Goal: Task Accomplishment & Management: Complete application form

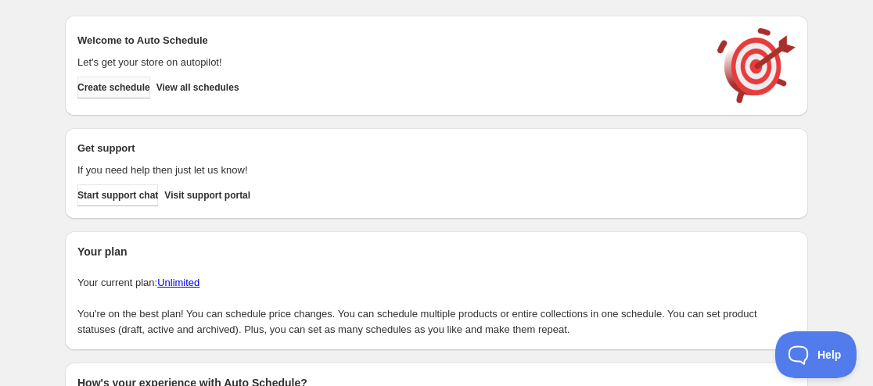
click at [145, 90] on span "Create schedule" at bounding box center [113, 87] width 73 height 13
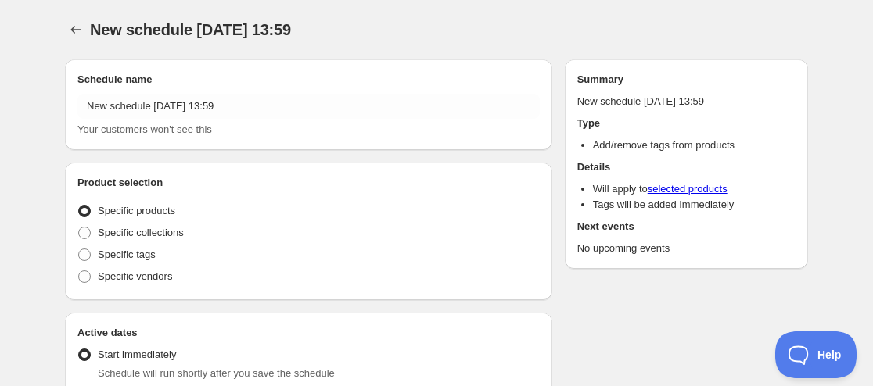
radio input "true"
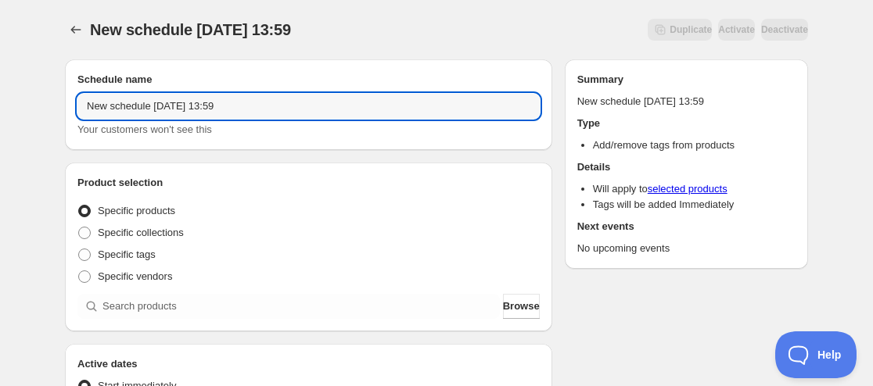
drag, startPoint x: 149, startPoint y: 106, endPoint x: -96, endPoint y: 102, distance: 244.8
click at [0, 102] on html "New schedule [DATE] 13:59. This page is ready New schedule [DATE] 13:59 Duplica…" at bounding box center [436, 193] width 873 height 386
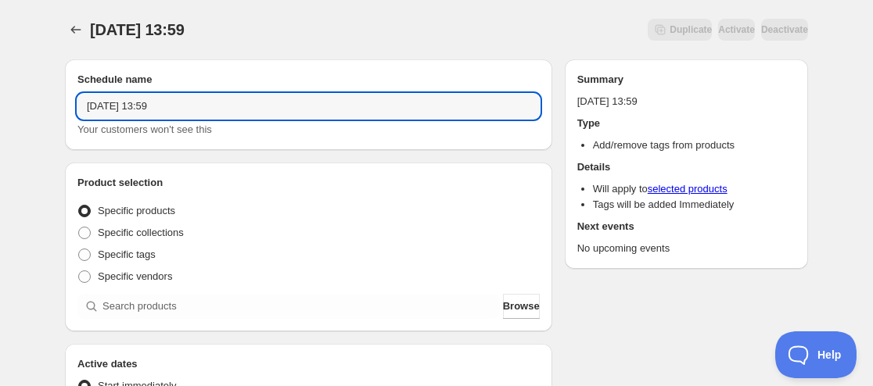
drag, startPoint x: 136, startPoint y: 107, endPoint x: 138, endPoint y: 127, distance: 20.4
click at [137, 107] on input "[DATE] 13:59" at bounding box center [308, 106] width 462 height 25
drag, startPoint x: 168, startPoint y: 99, endPoint x: 289, endPoint y: 128, distance: 124.8
click at [289, 128] on div "[DATE] 13:59 Your customers won't see this" at bounding box center [308, 116] width 462 height 44
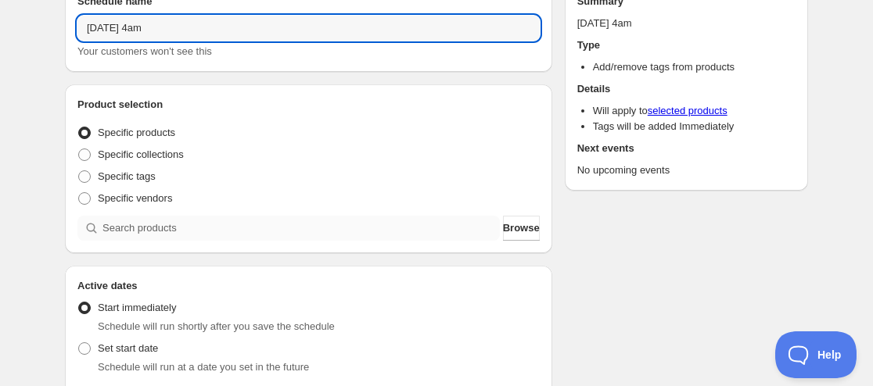
scroll to position [235, 0]
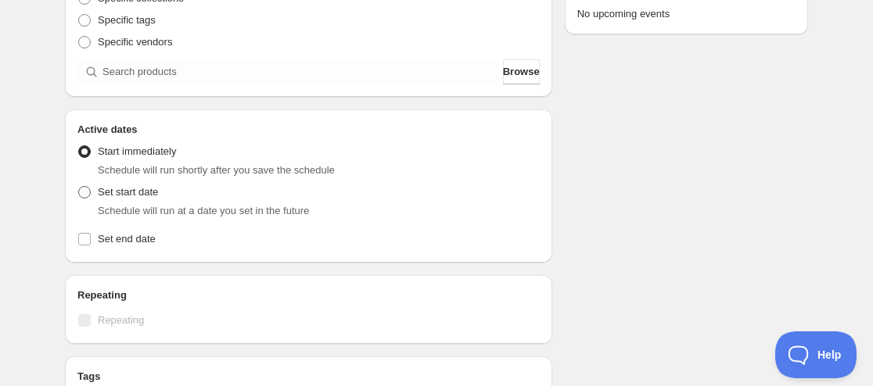
type input "[DATE] 4am"
click at [113, 196] on span "Set start date" at bounding box center [128, 192] width 60 height 12
click at [79, 187] on input "Set start date" at bounding box center [78, 186] width 1 height 1
radio input "true"
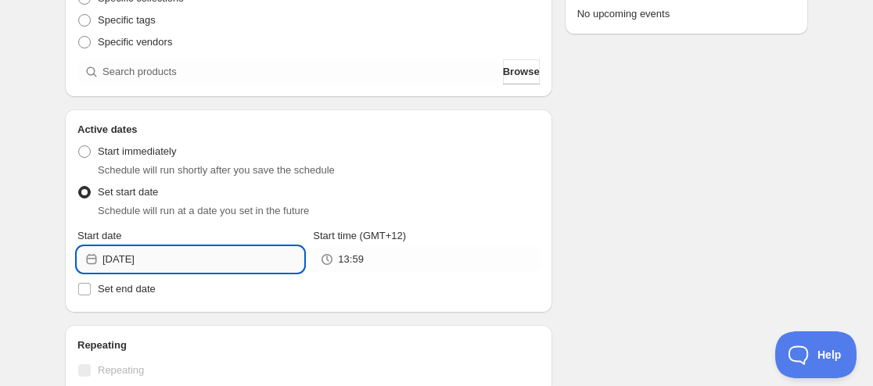
click at [162, 258] on input "[DATE]" at bounding box center [202, 259] width 201 height 25
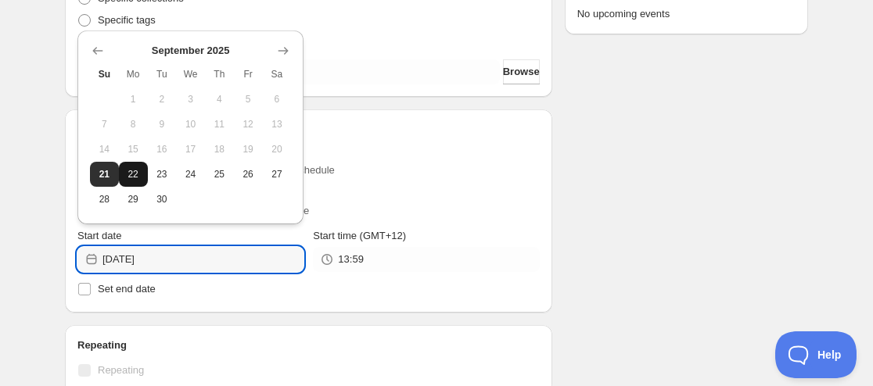
click at [136, 174] on span "22" at bounding box center [133, 174] width 16 height 13
type input "[DATE]"
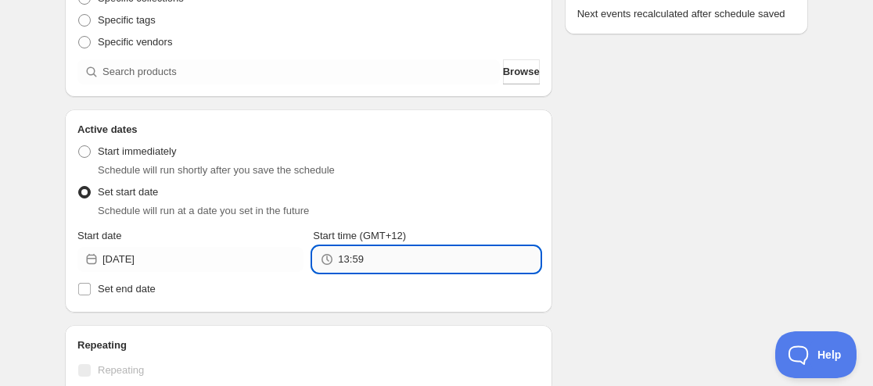
click at [366, 260] on input "13:59" at bounding box center [438, 259] width 201 height 25
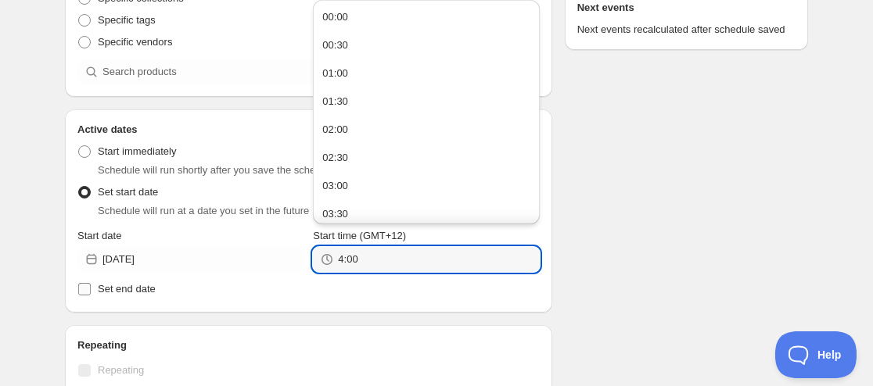
type input "04:00"
click at [139, 291] on span "Set end date" at bounding box center [127, 289] width 58 height 12
click at [91, 291] on input "Set end date" at bounding box center [84, 289] width 13 height 13
checkbox input "true"
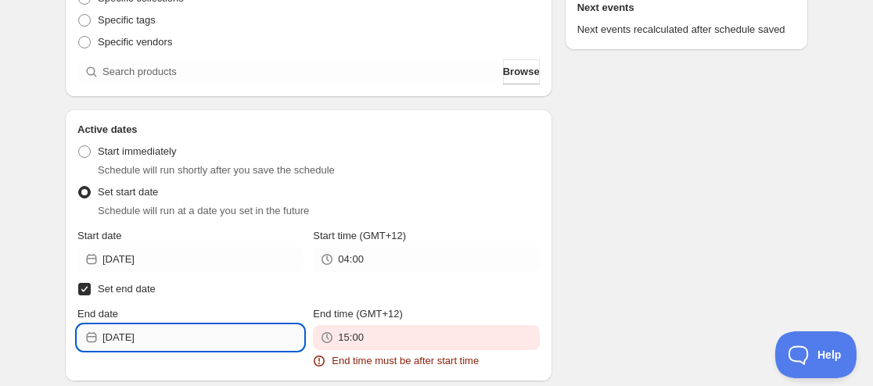
click at [167, 330] on input "[DATE]" at bounding box center [202, 337] width 201 height 25
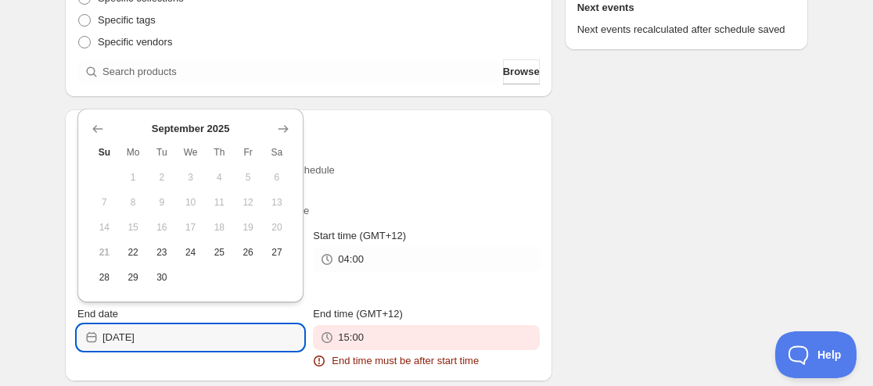
drag, startPoint x: 156, startPoint y: 255, endPoint x: 208, endPoint y: 289, distance: 62.0
click at [156, 255] on span "23" at bounding box center [162, 252] width 16 height 13
type input "[DATE]"
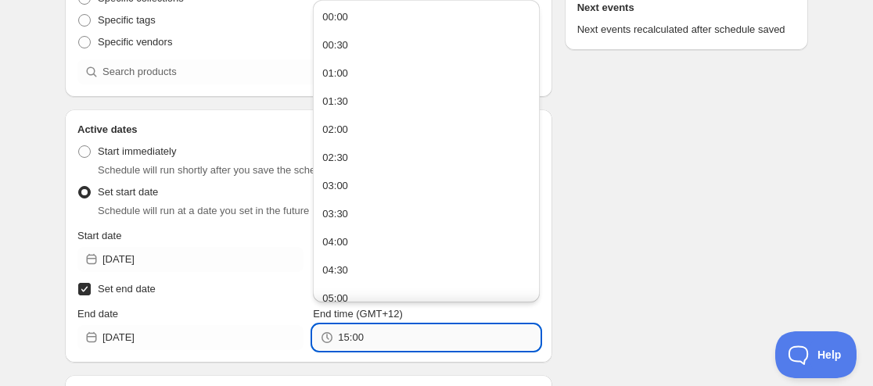
click at [363, 344] on input "15:00" at bounding box center [438, 337] width 201 height 25
paste input "4"
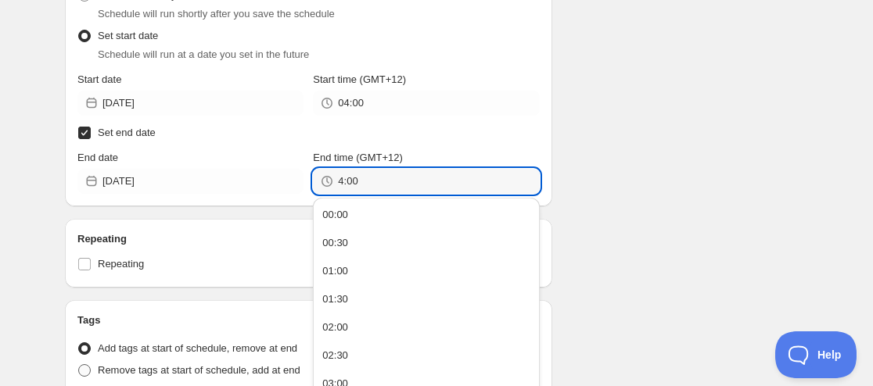
scroll to position [469, 0]
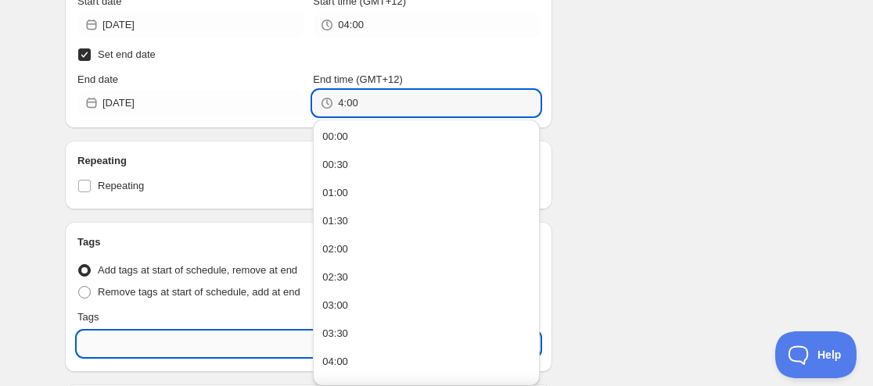
type input "04:00"
click at [126, 338] on input "text" at bounding box center [308, 344] width 462 height 25
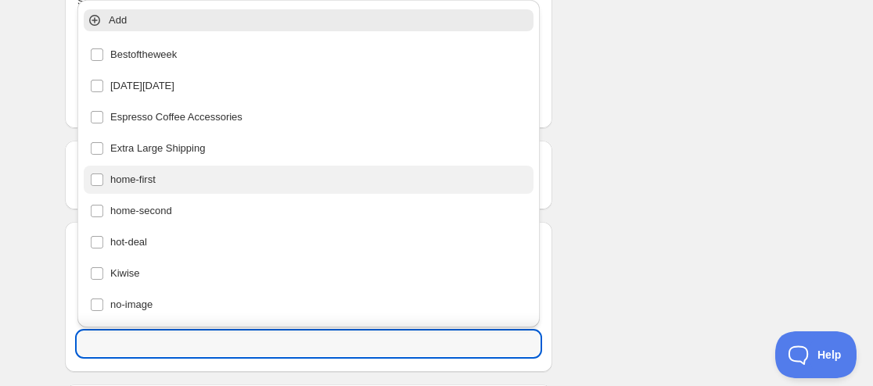
click at [157, 191] on div "home-first" at bounding box center [309, 180] width 450 height 28
type input "home-first"
checkbox input "true"
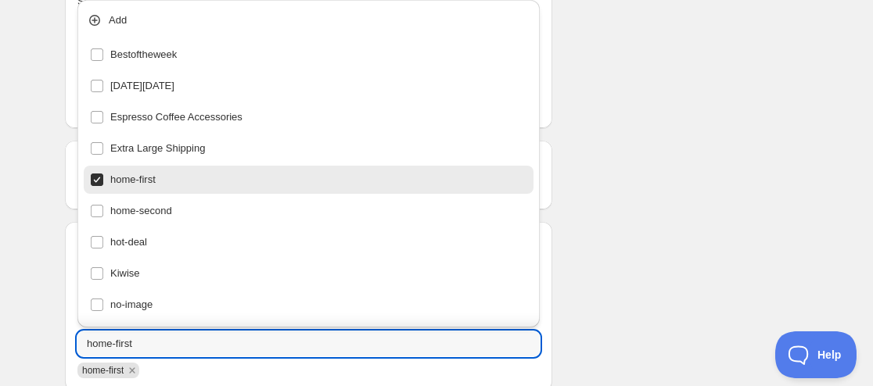
click at [677, 175] on div "Schedule name [DATE] 4am Your customers won't see this Product selection Entity…" at bounding box center [430, 72] width 756 height 989
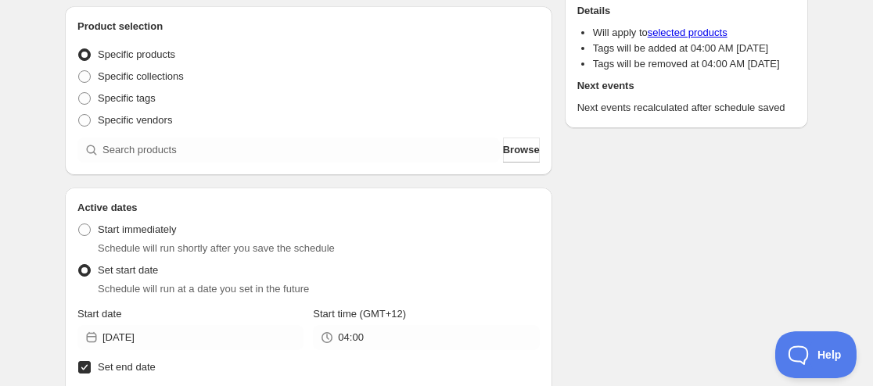
scroll to position [78, 0]
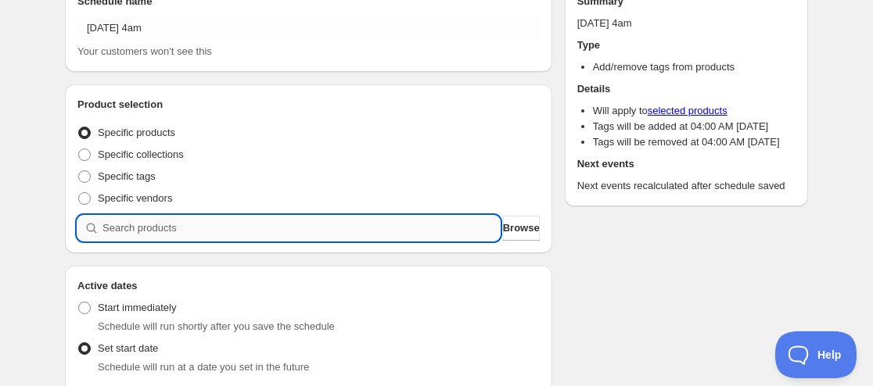
click at [184, 222] on input "search" at bounding box center [300, 228] width 397 height 25
paste input "581778-SIL"
type input "581778-SIL"
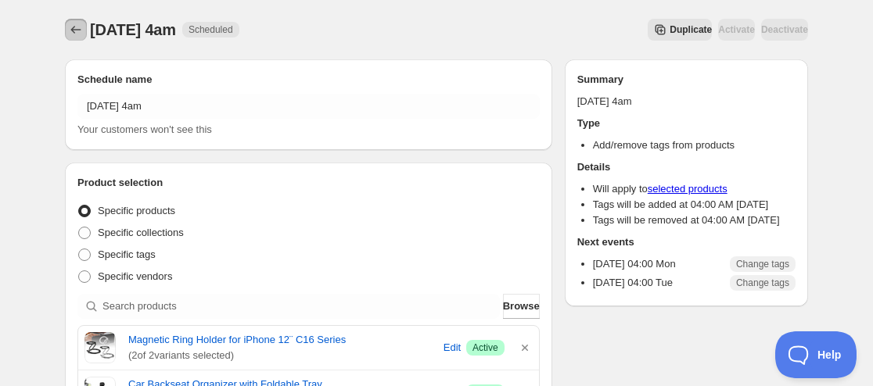
click at [74, 34] on icon "Schedules" at bounding box center [76, 30] width 16 height 16
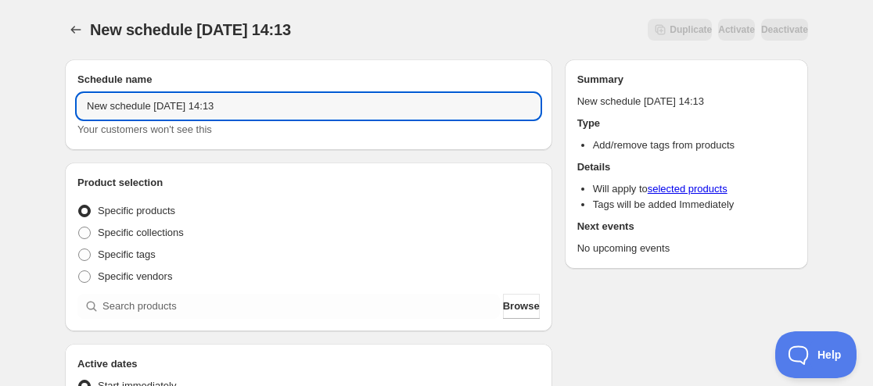
drag, startPoint x: -59, startPoint y: 129, endPoint x: -188, endPoint y: 133, distance: 129.1
click at [0, 133] on html "New schedule [DATE] 14:13. This page is ready New schedule [DATE] 14:13 Duplica…" at bounding box center [436, 193] width 873 height 386
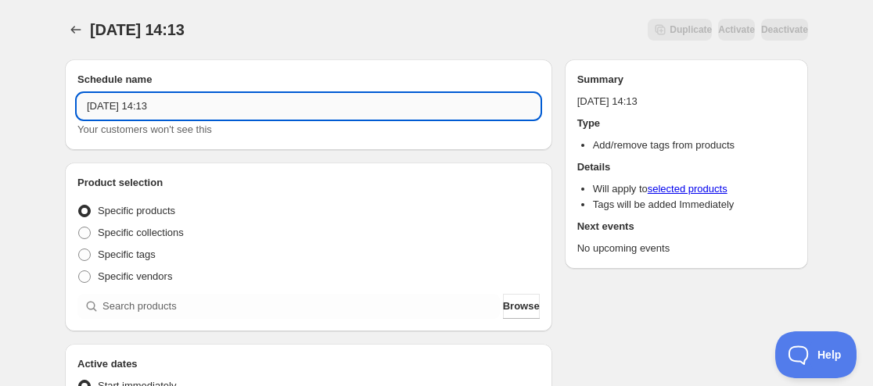
click at [133, 112] on input "[DATE] 14:13" at bounding box center [308, 106] width 462 height 25
drag, startPoint x: 137, startPoint y: 107, endPoint x: 138, endPoint y: 127, distance: 20.3
click at [138, 107] on input "[DATE] 14:13" at bounding box center [308, 106] width 462 height 25
drag, startPoint x: 167, startPoint y: 100, endPoint x: 258, endPoint y: 103, distance: 90.8
click at [258, 103] on input "[DATE] 14:13" at bounding box center [308, 106] width 462 height 25
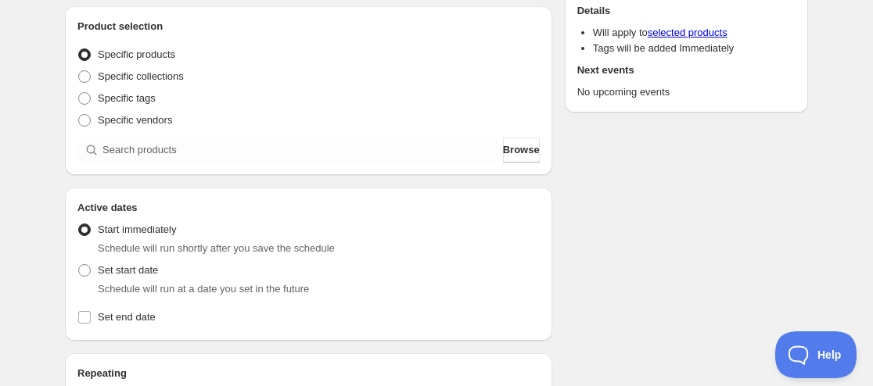
scroll to position [235, 0]
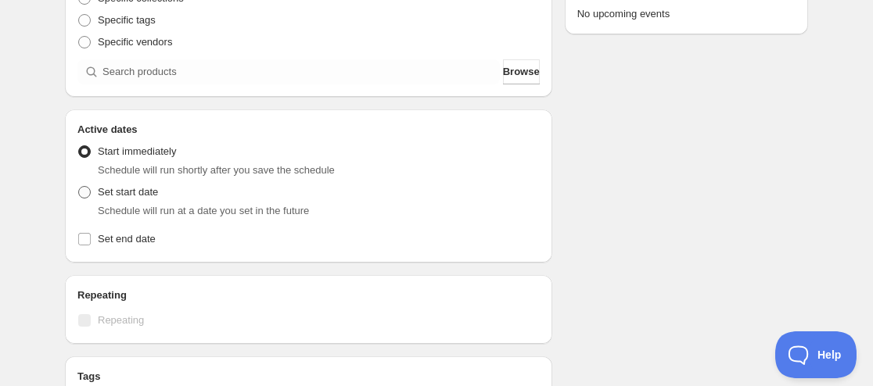
type input "[DATE] 11am"
click at [92, 190] on label "Set start date" at bounding box center [117, 192] width 81 height 22
click at [79, 187] on input "Set start date" at bounding box center [78, 186] width 1 height 1
radio input "true"
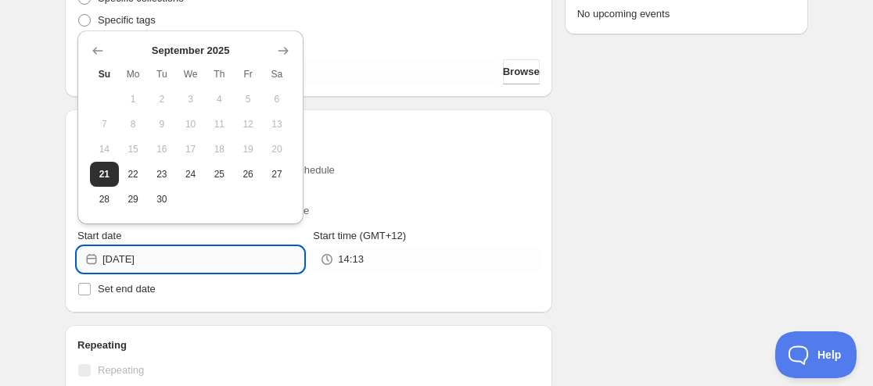
click at [170, 249] on input "[DATE]" at bounding box center [202, 259] width 201 height 25
click at [131, 168] on span "22" at bounding box center [133, 174] width 16 height 13
type input "[DATE]"
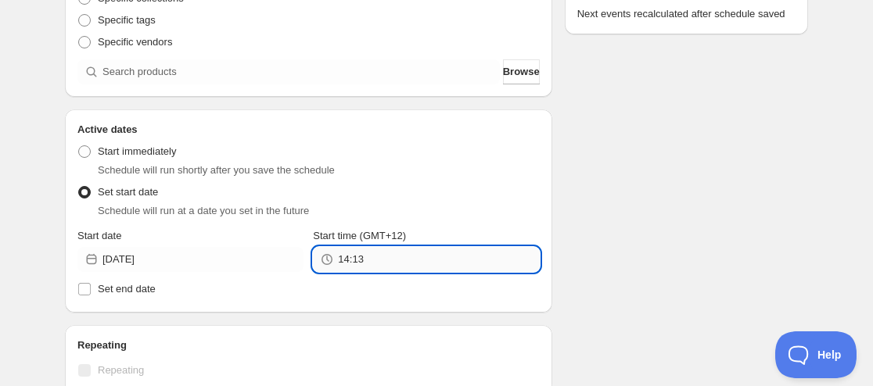
click at [346, 251] on input "14:13" at bounding box center [438, 259] width 201 height 25
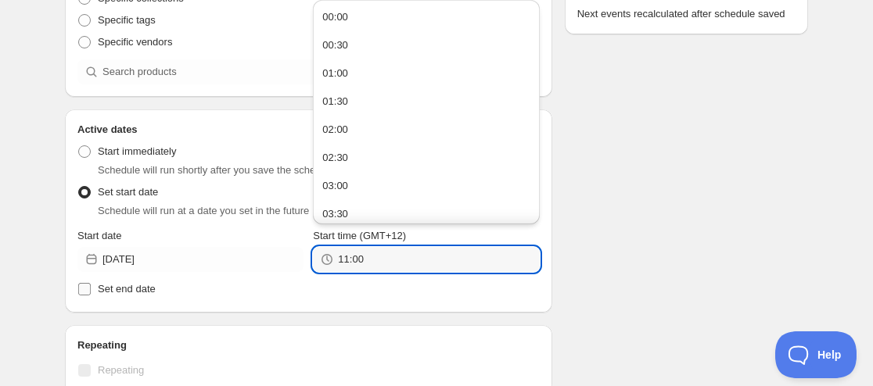
type input "11:00"
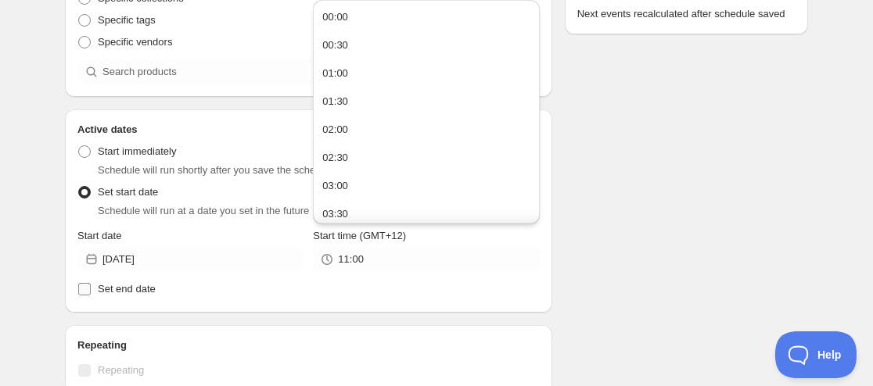
click at [138, 293] on span "Set end date" at bounding box center [127, 289] width 58 height 12
click at [91, 293] on input "Set end date" at bounding box center [84, 289] width 13 height 13
checkbox input "true"
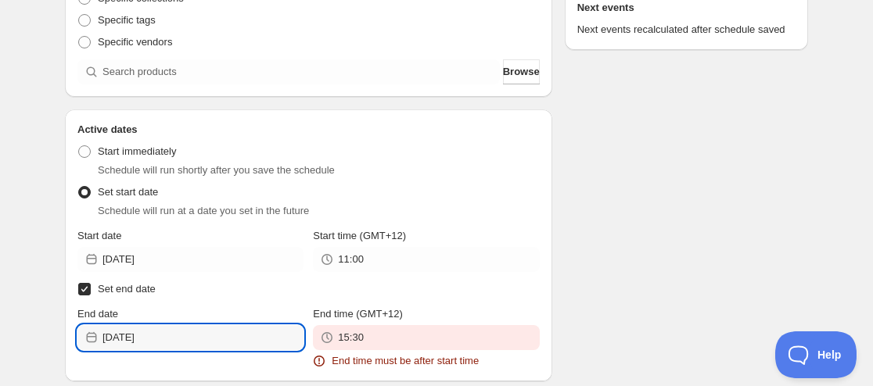
click at [170, 327] on input "[DATE]" at bounding box center [202, 337] width 201 height 25
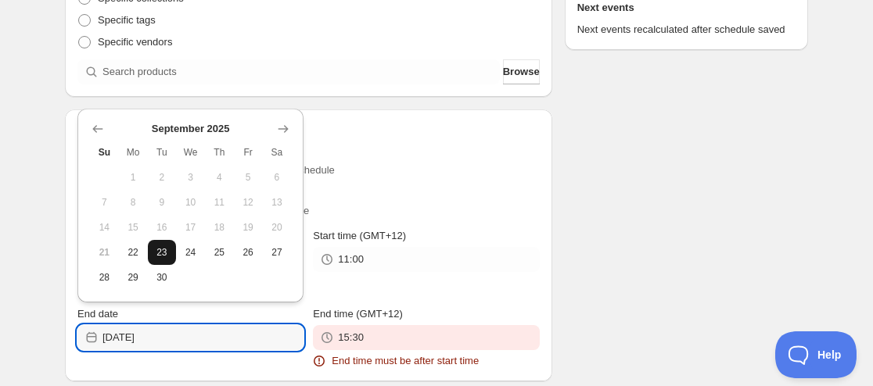
click at [164, 261] on button "23" at bounding box center [162, 252] width 29 height 25
type input "[DATE]"
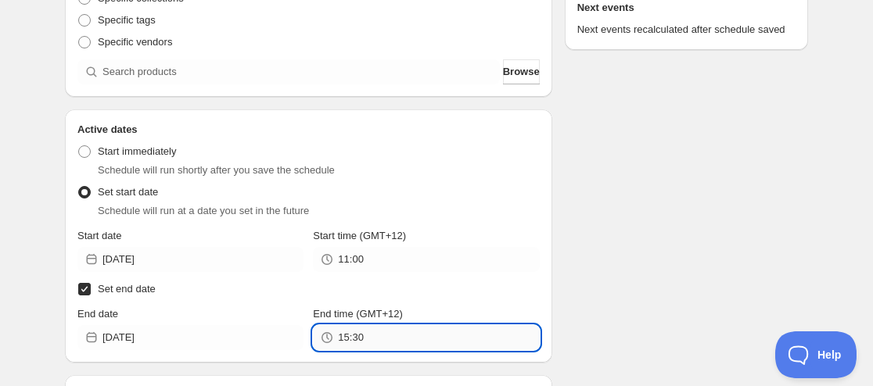
click at [346, 340] on input "15:30" at bounding box center [438, 337] width 201 height 25
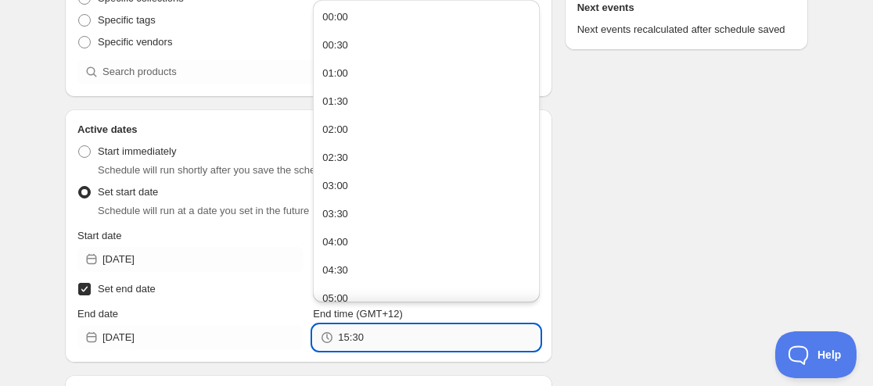
paste input "1:0"
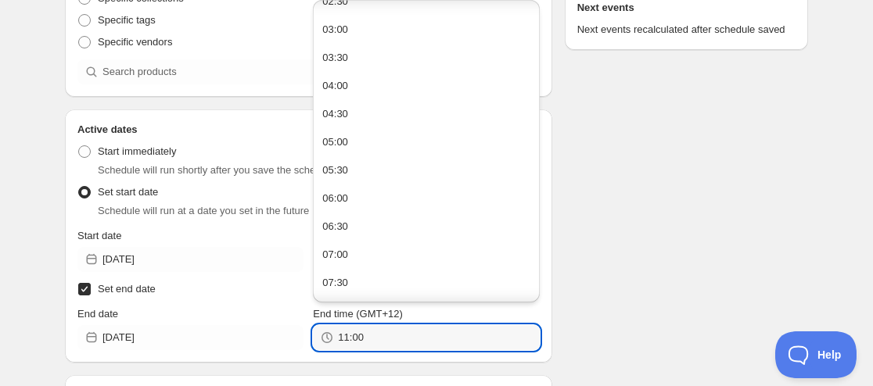
scroll to position [391, 0]
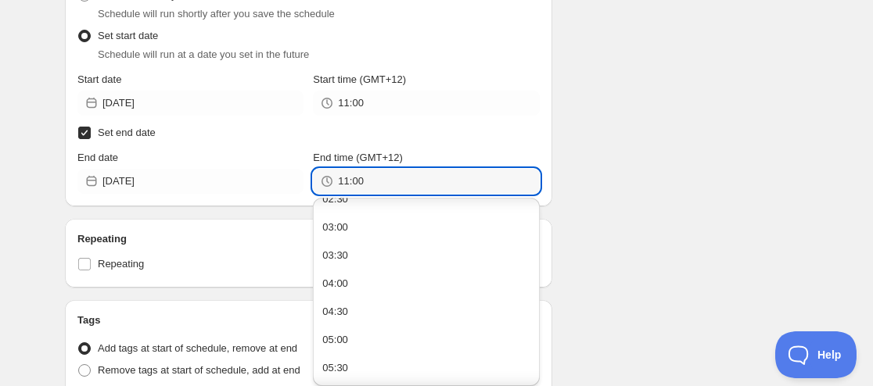
type input "11:00"
click at [199, 250] on div "Repeating Repeating" at bounding box center [308, 254] width 462 height 44
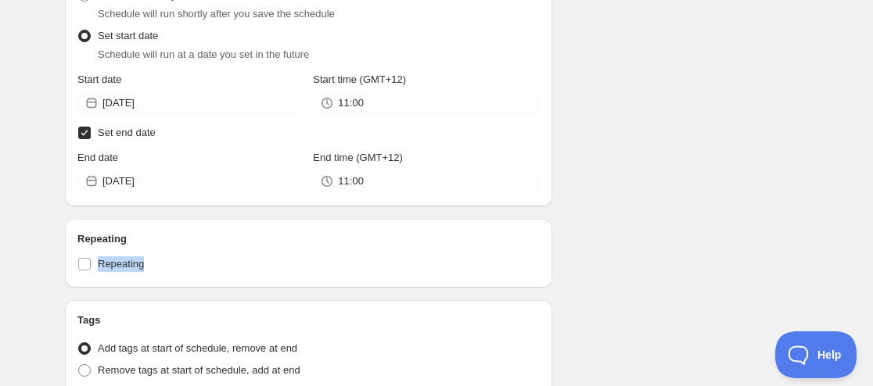
scroll to position [626, 0]
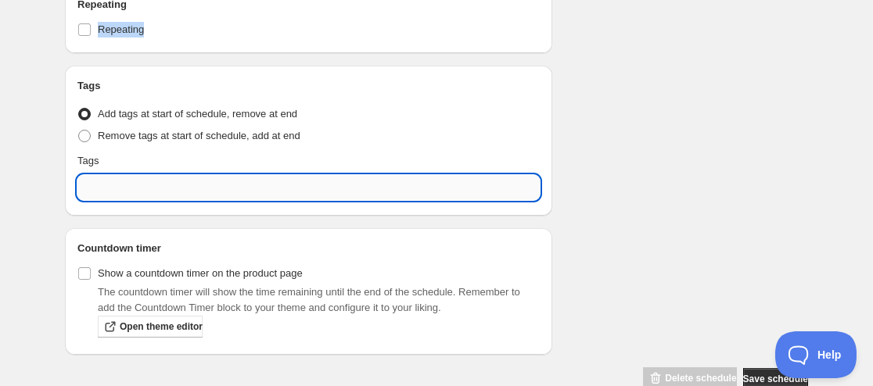
click at [118, 181] on input "text" at bounding box center [308, 187] width 462 height 25
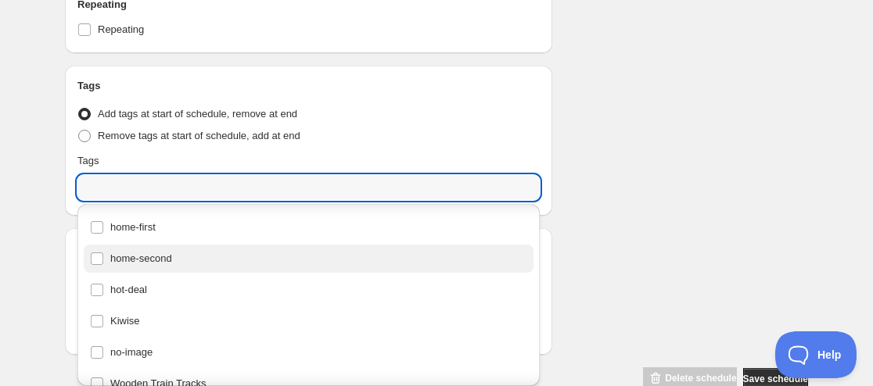
click at [156, 264] on div "home-second" at bounding box center [308, 259] width 437 height 22
type input "home-second"
checkbox input "true"
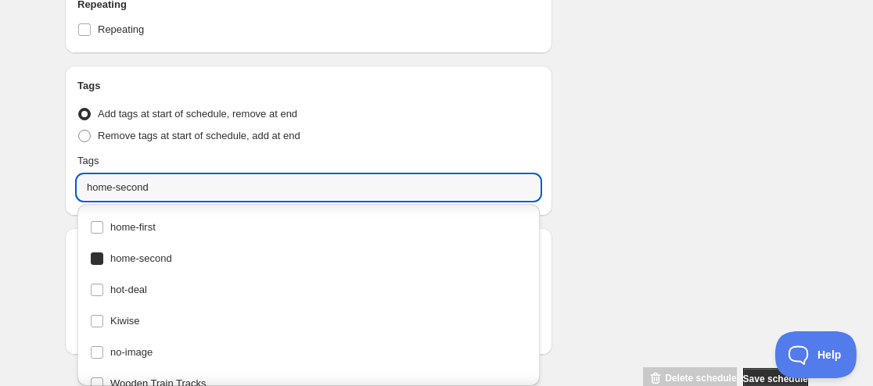
scroll to position [70, 0]
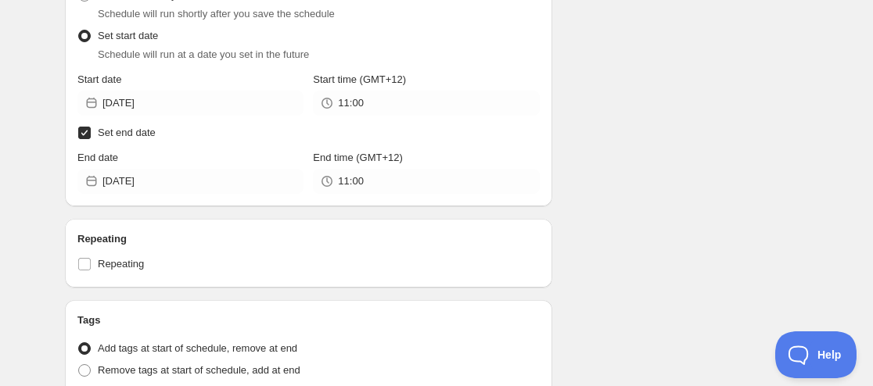
scroll to position [156, 0]
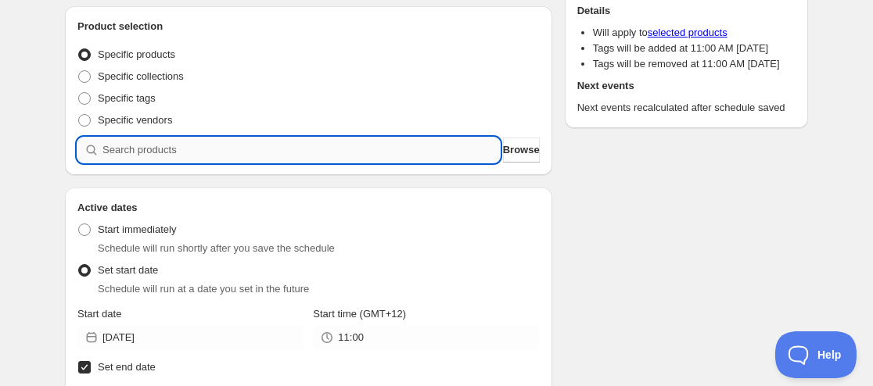
click at [176, 150] on input "search" at bounding box center [300, 150] width 397 height 25
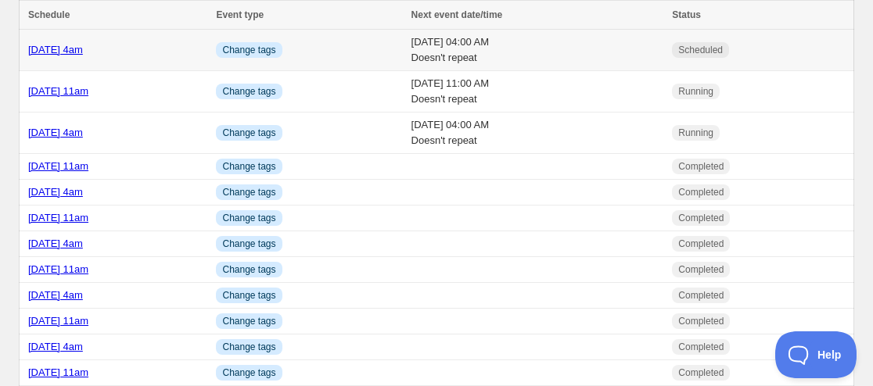
click at [83, 52] on link "[DATE] 4am" at bounding box center [55, 50] width 55 height 12
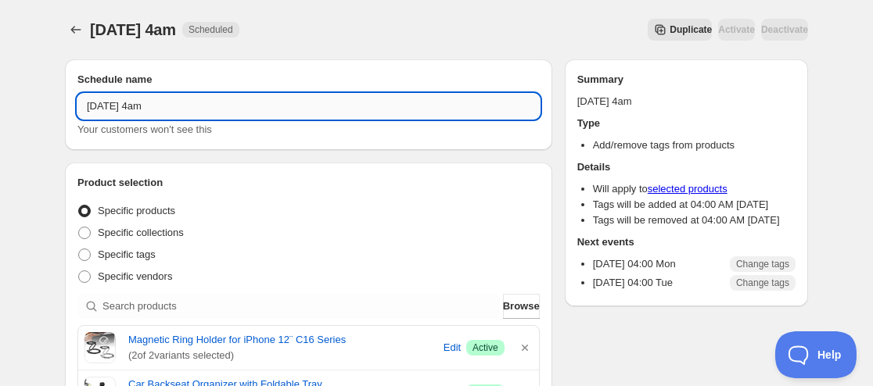
click at [180, 102] on input "[DATE] 4am" at bounding box center [308, 106] width 462 height 25
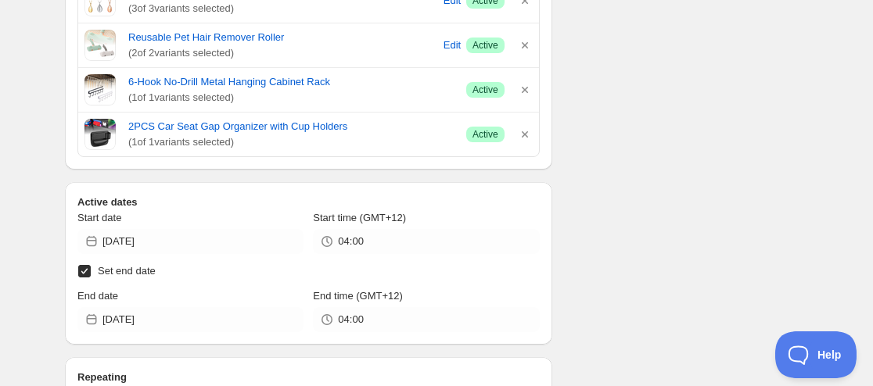
scroll to position [782, 0]
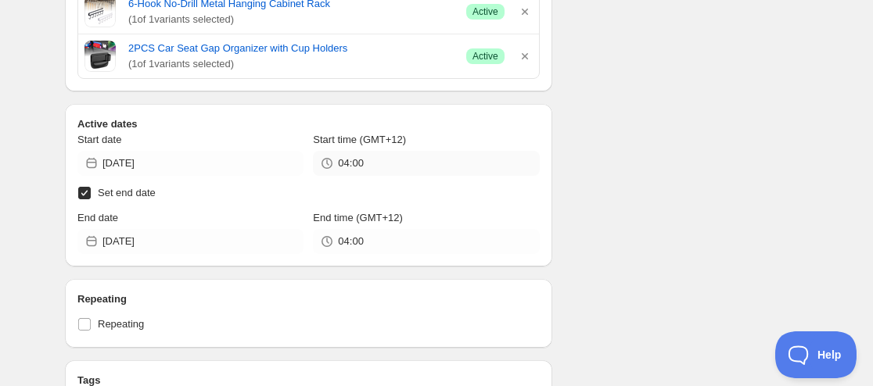
type input "[DATE] 11am"
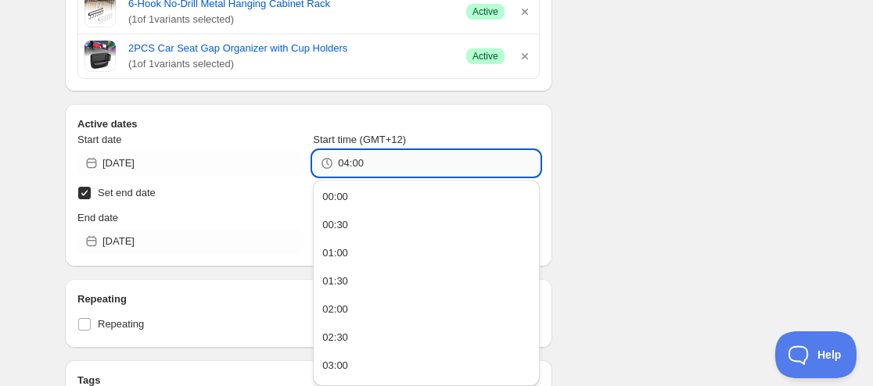
click at [356, 160] on input "04:00" at bounding box center [438, 163] width 201 height 25
drag, startPoint x: 379, startPoint y: 162, endPoint x: 301, endPoint y: 163, distance: 77.4
click at [301, 163] on div "Start date [DATE] Start time (GMT+12) 04:00" at bounding box center [308, 154] width 462 height 44
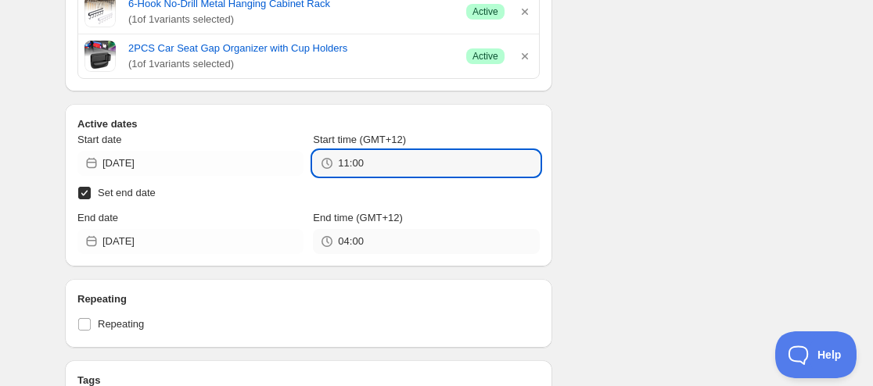
type input "11:00"
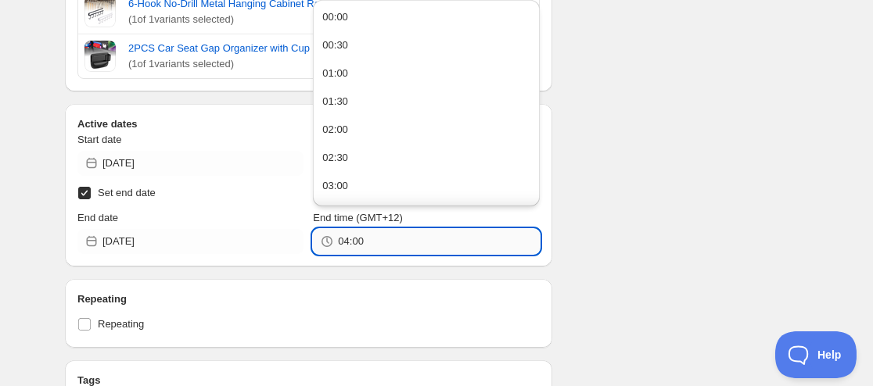
click at [371, 235] on input "04:00" at bounding box center [438, 241] width 201 height 25
paste input "11"
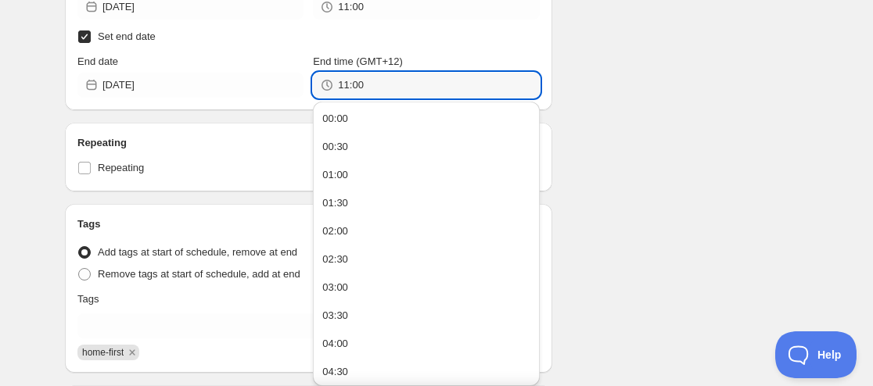
scroll to position [1017, 0]
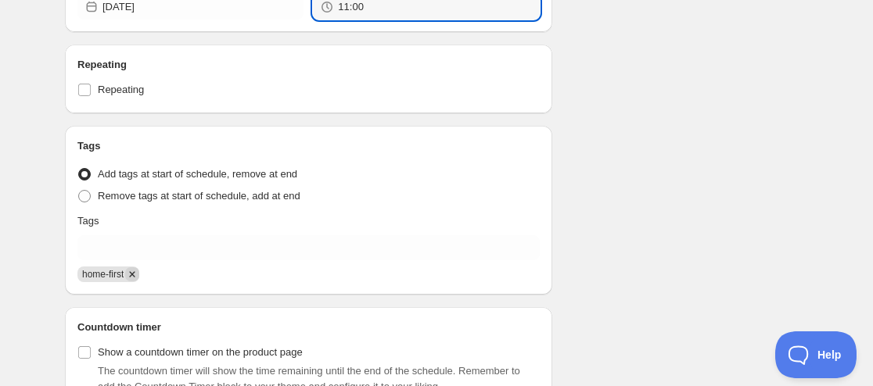
type input "11:00"
click at [134, 278] on icon "Remove home-first" at bounding box center [132, 274] width 14 height 14
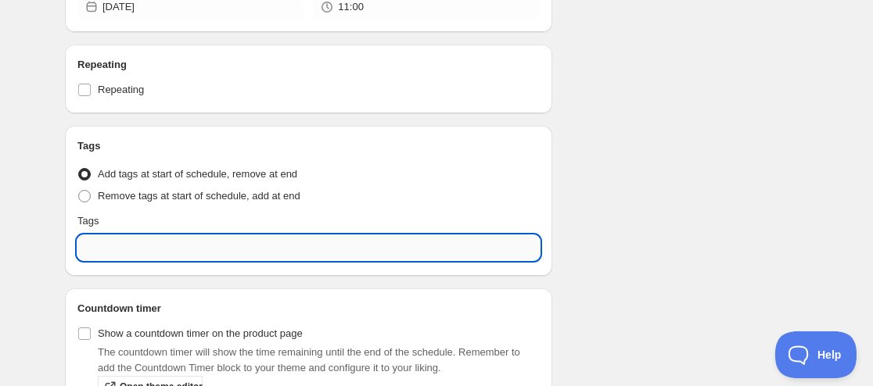
click at [135, 252] on input "text" at bounding box center [308, 247] width 462 height 25
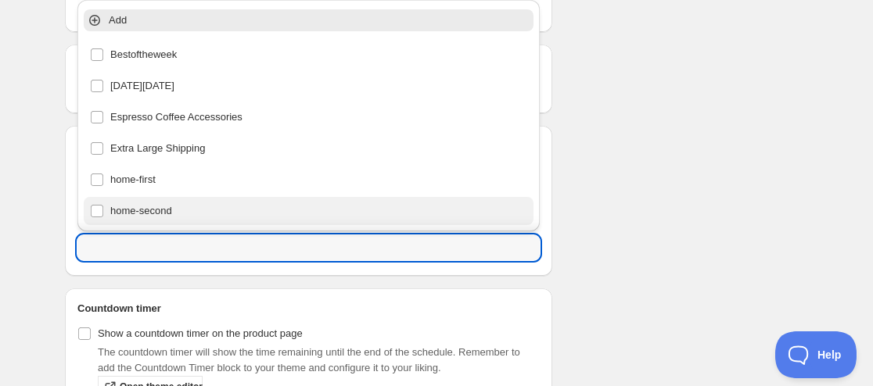
click at [156, 206] on div "home-second" at bounding box center [308, 211] width 437 height 22
type input "home-second"
checkbox input "true"
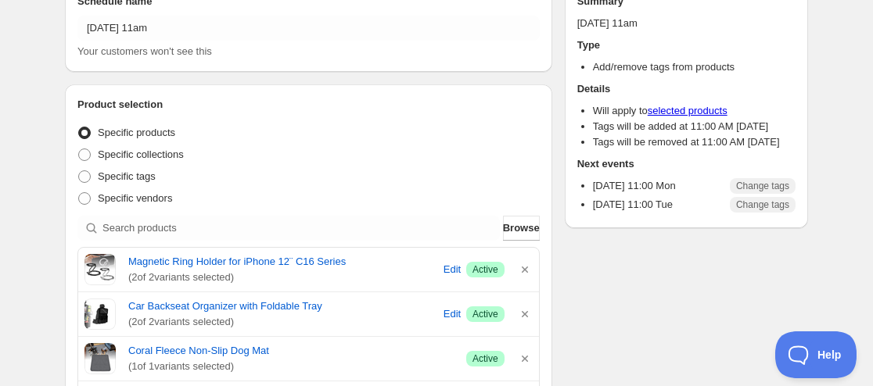
scroll to position [0, 0]
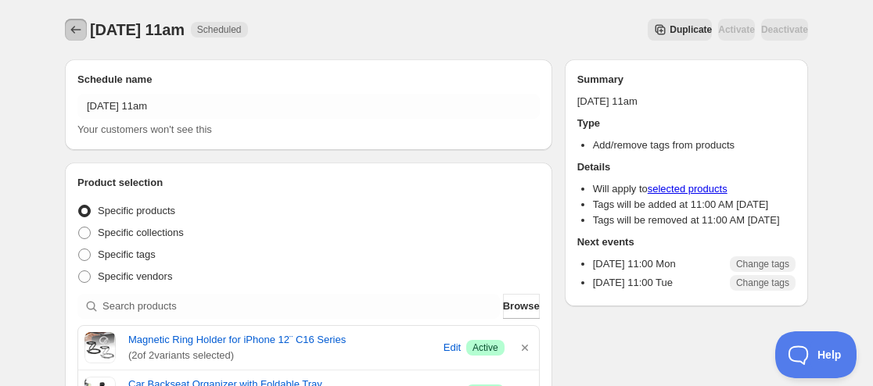
click at [80, 30] on icon "Schedules" at bounding box center [76, 30] width 16 height 16
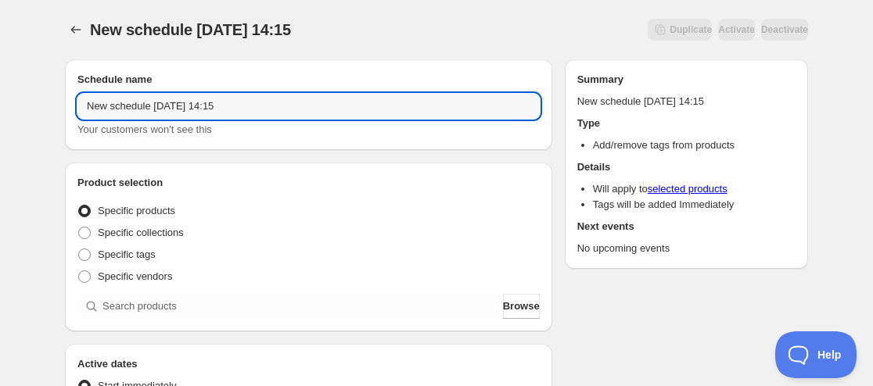
drag, startPoint x: 75, startPoint y: 106, endPoint x: -110, endPoint y: 106, distance: 185.4
click at [0, 106] on html "New schedule [DATE] 14:15. This page is ready New schedule [DATE] 14:15 Duplica…" at bounding box center [436, 193] width 873 height 386
drag, startPoint x: 151, startPoint y: 106, endPoint x: -188, endPoint y: 109, distance: 338.7
click at [0, 109] on html "New schedule [DATE] 14:15. This page is ready New schedule [DATE] 14:15 Duplica…" at bounding box center [436, 193] width 873 height 386
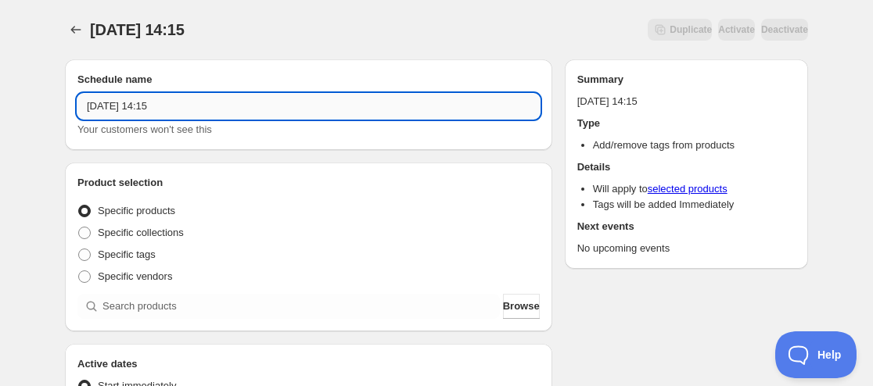
click at [136, 111] on input "[DATE] 14:15" at bounding box center [308, 106] width 462 height 25
click at [141, 108] on input "[DATE] 14:15" at bounding box center [308, 106] width 462 height 25
drag, startPoint x: 274, startPoint y: 109, endPoint x: 284, endPoint y: 116, distance: 11.9
click at [284, 116] on input "[DATE] 14:15" at bounding box center [308, 106] width 462 height 25
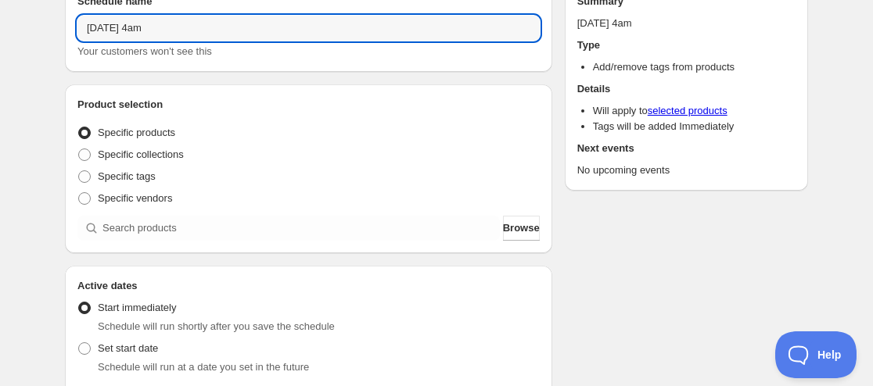
scroll to position [235, 0]
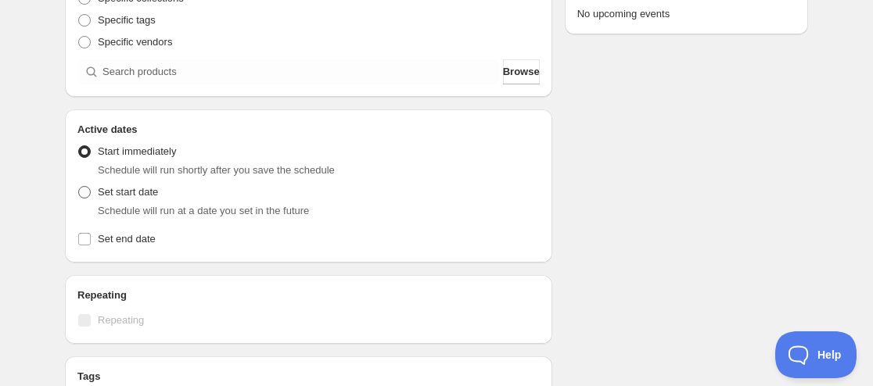
type input "[DATE] 4am"
click at [135, 193] on span "Set start date" at bounding box center [128, 192] width 60 height 12
click at [79, 187] on input "Set start date" at bounding box center [78, 186] width 1 height 1
radio input "true"
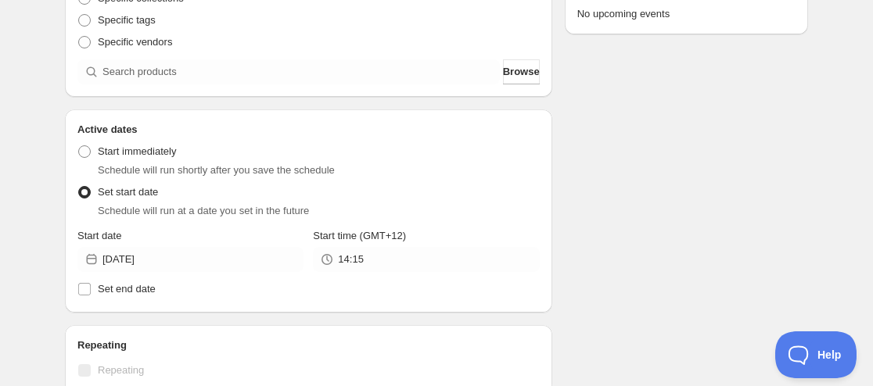
click at [181, 245] on div "Start date [DATE]" at bounding box center [190, 250] width 226 height 44
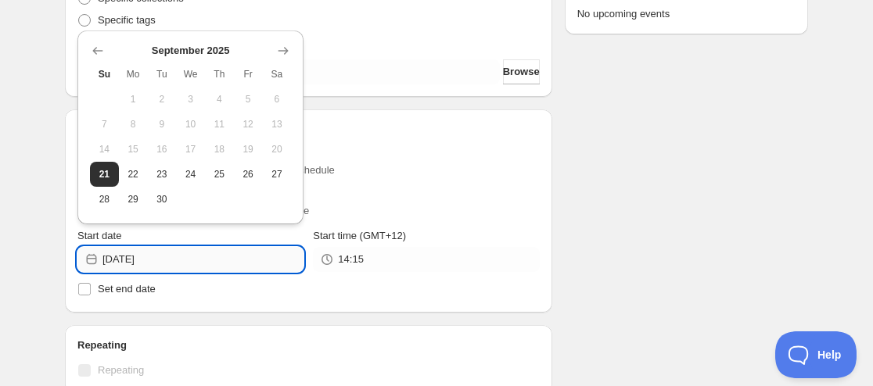
click at [165, 267] on input "[DATE]" at bounding box center [202, 259] width 201 height 25
click at [138, 172] on span "22" at bounding box center [133, 174] width 16 height 13
type input "[DATE]"
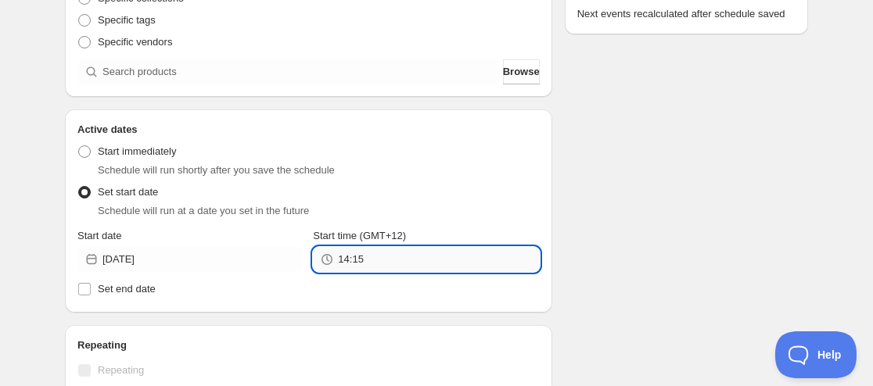
click at [375, 260] on input "14:15" at bounding box center [438, 259] width 201 height 25
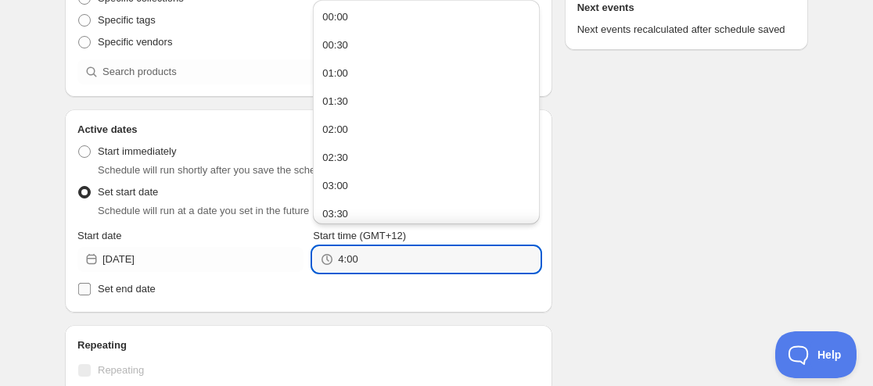
type input "04:00"
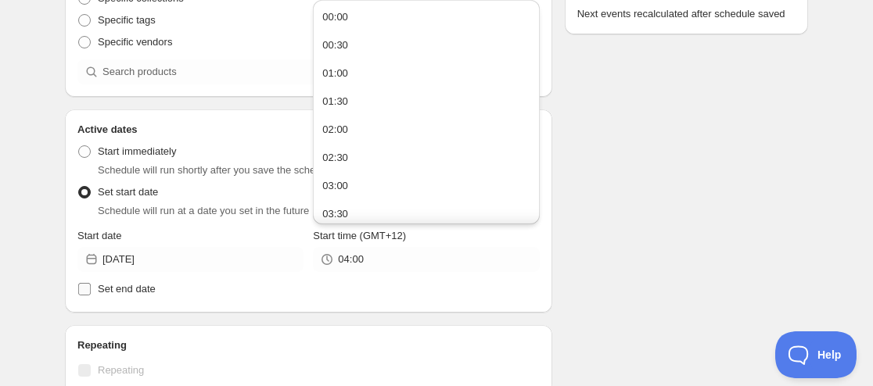
click at [138, 288] on span "Set end date" at bounding box center [127, 289] width 58 height 12
click at [91, 288] on input "Set end date" at bounding box center [84, 289] width 13 height 13
checkbox input "true"
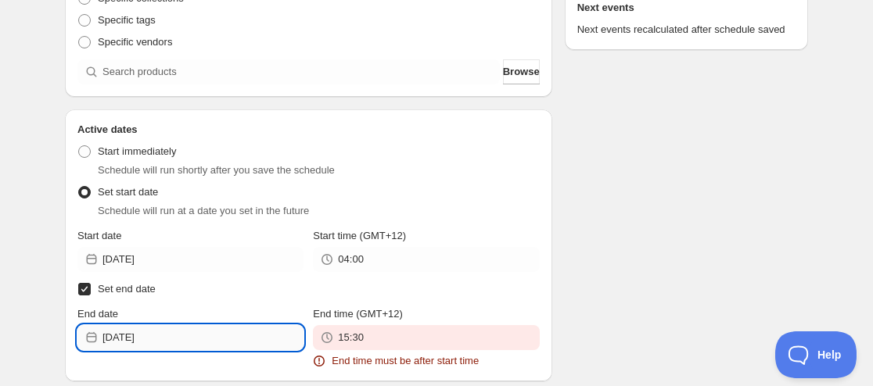
click at [168, 334] on input "[DATE]" at bounding box center [202, 337] width 201 height 25
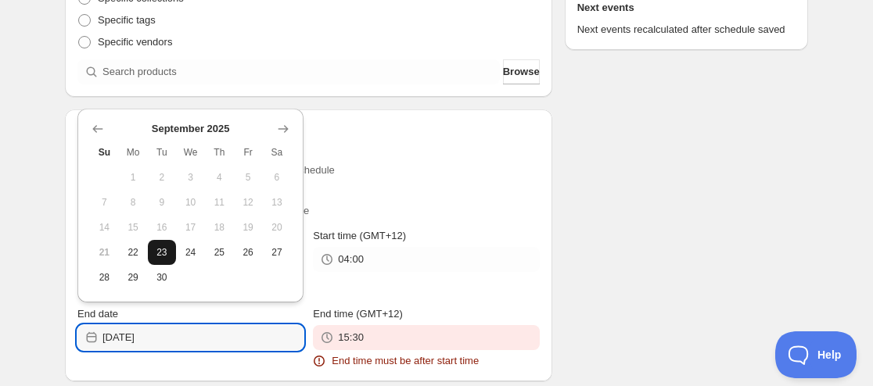
click at [170, 264] on button "23" at bounding box center [162, 252] width 29 height 25
type input "[DATE]"
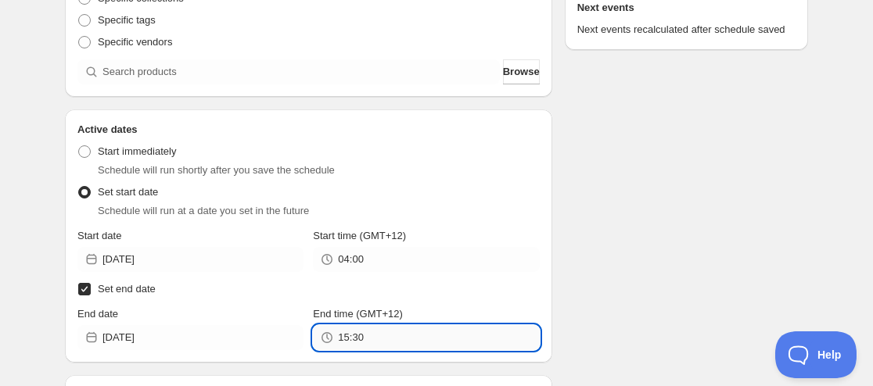
click at [341, 330] on input "15:30" at bounding box center [438, 337] width 201 height 25
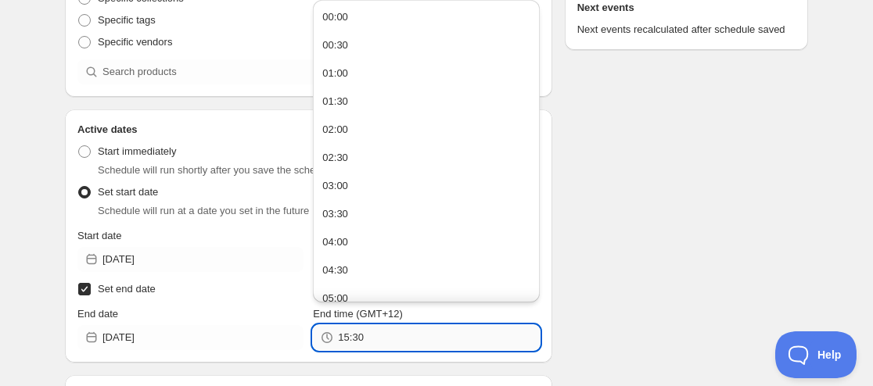
paste input "4:0"
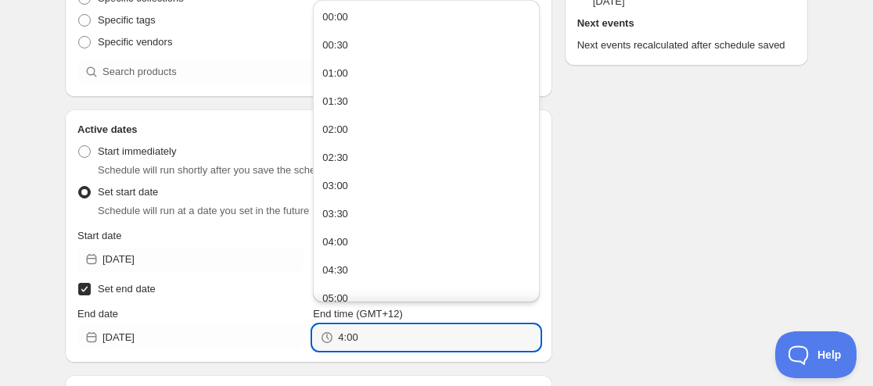
type input "04:00"
click at [802, 275] on div "Schedule name [DATE] 4am Your customers won't see this Product selection Entity…" at bounding box center [430, 297] width 756 height 970
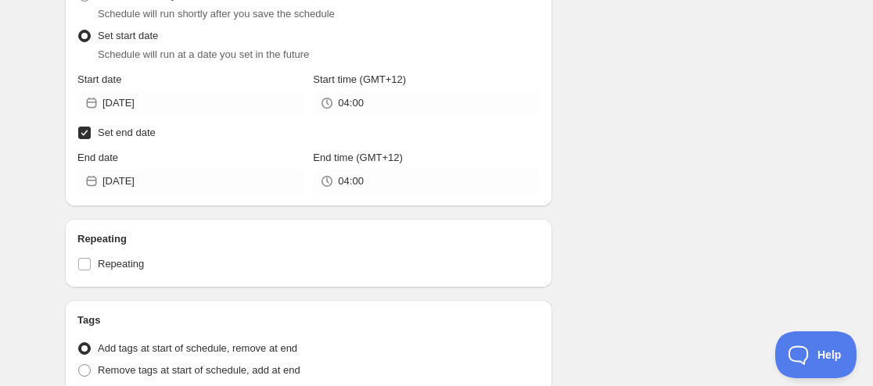
scroll to position [660, 0]
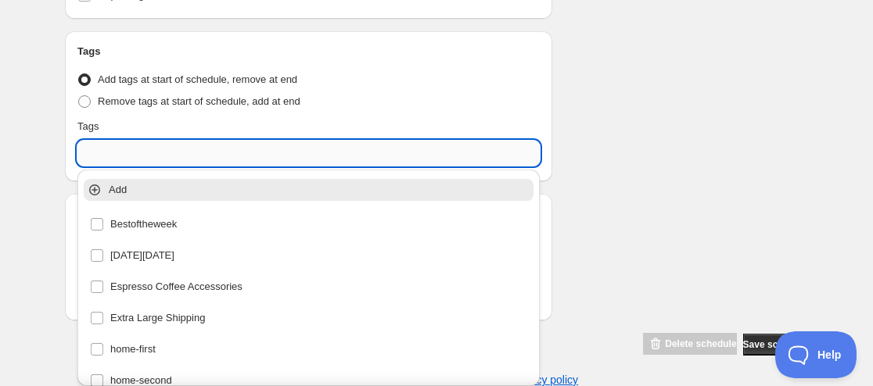
click at [145, 163] on input "text" at bounding box center [308, 153] width 462 height 25
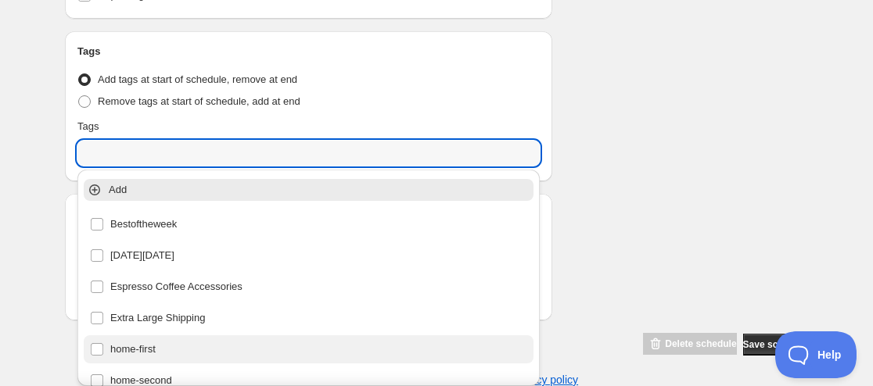
click at [163, 348] on div "home-first" at bounding box center [308, 350] width 437 height 22
type input "home-first"
checkbox input "true"
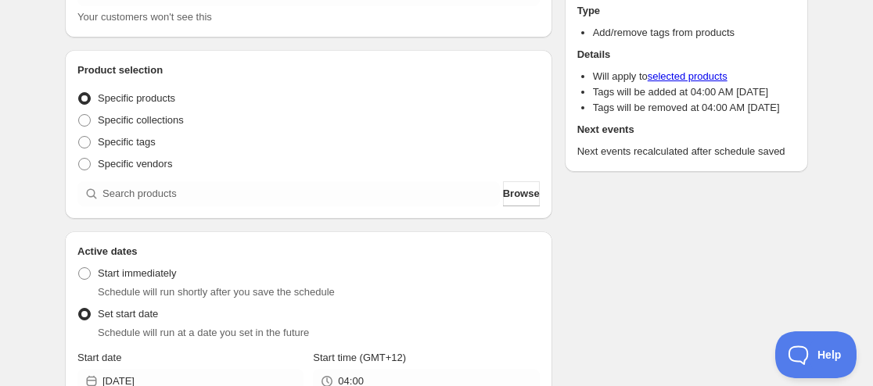
scroll to position [0, 0]
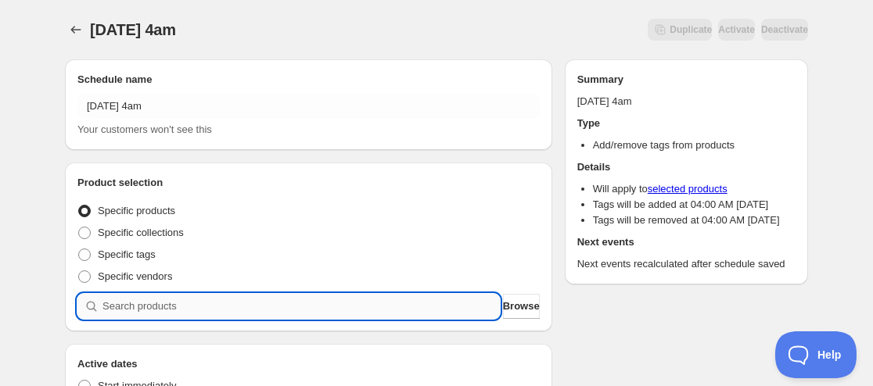
click at [185, 311] on input "search" at bounding box center [300, 306] width 397 height 25
click at [192, 310] on input "search" at bounding box center [300, 306] width 397 height 25
paste input "search"
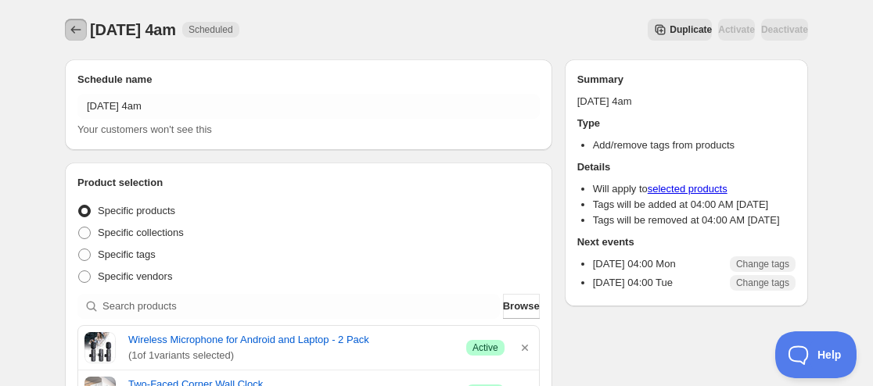
click at [77, 30] on icon "Schedules" at bounding box center [76, 30] width 16 height 16
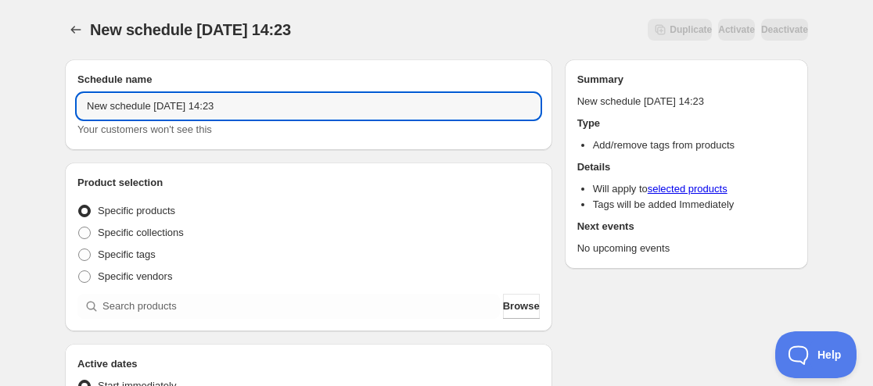
drag, startPoint x: 142, startPoint y: 109, endPoint x: 2, endPoint y: 113, distance: 140.8
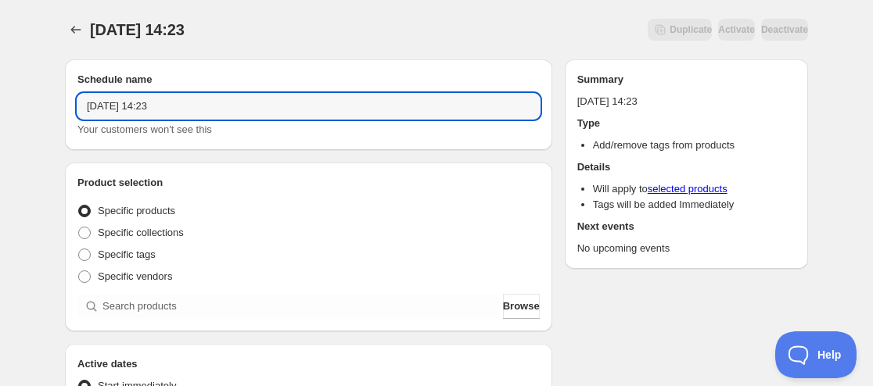
drag, startPoint x: 132, startPoint y: 104, endPoint x: 126, endPoint y: 129, distance: 25.8
click at [131, 104] on input "[DATE] 14:23" at bounding box center [308, 106] width 462 height 25
drag, startPoint x: 160, startPoint y: 111, endPoint x: 235, endPoint y: 111, distance: 75.9
click at [232, 109] on input "[DATE] 14:23" at bounding box center [308, 106] width 462 height 25
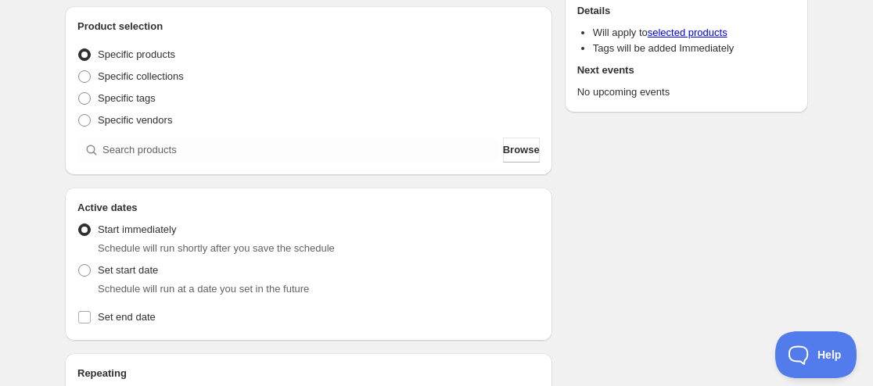
scroll to position [391, 0]
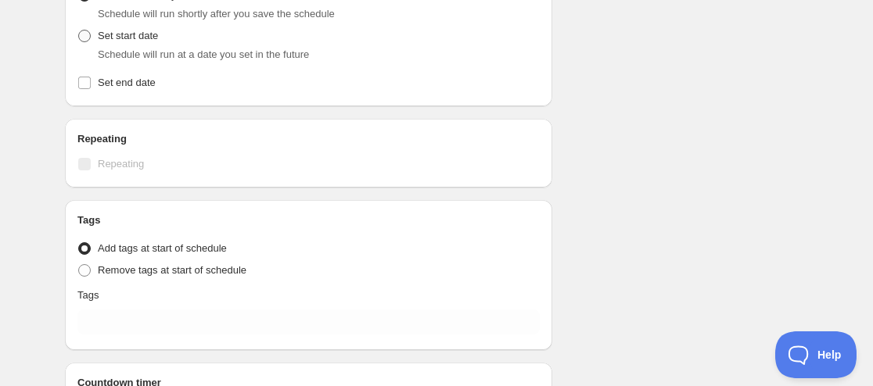
type input "[DATE] 4am"
click at [134, 41] on span "Set start date" at bounding box center [128, 36] width 60 height 12
click at [79, 31] on input "Set start date" at bounding box center [78, 30] width 1 height 1
radio input "true"
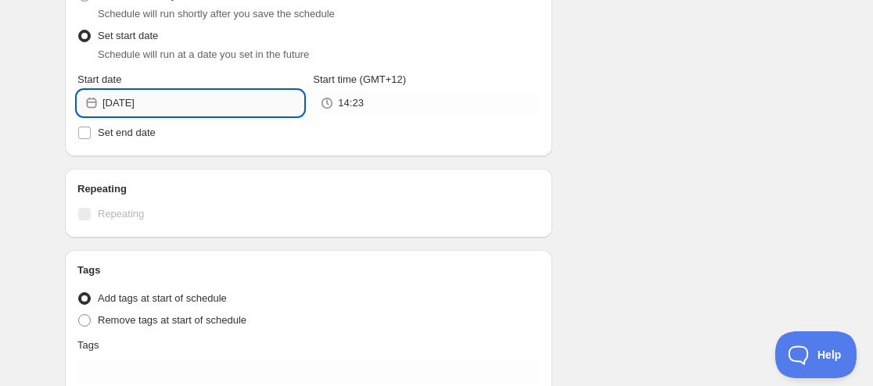
click at [182, 101] on input "[DATE]" at bounding box center [202, 103] width 201 height 25
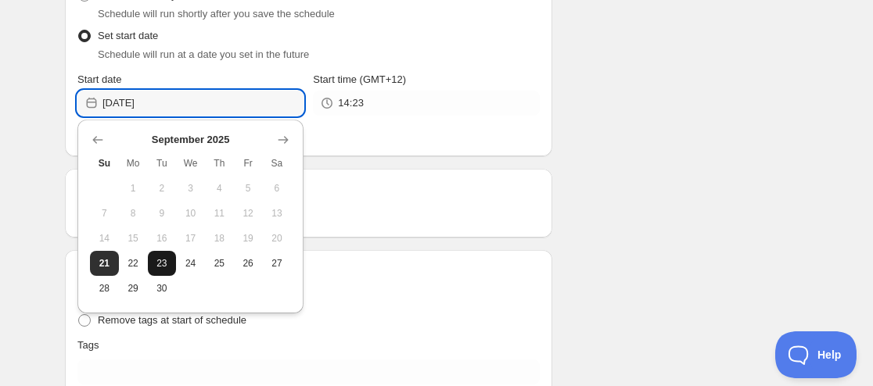
click at [168, 260] on span "23" at bounding box center [162, 263] width 16 height 13
type input "[DATE]"
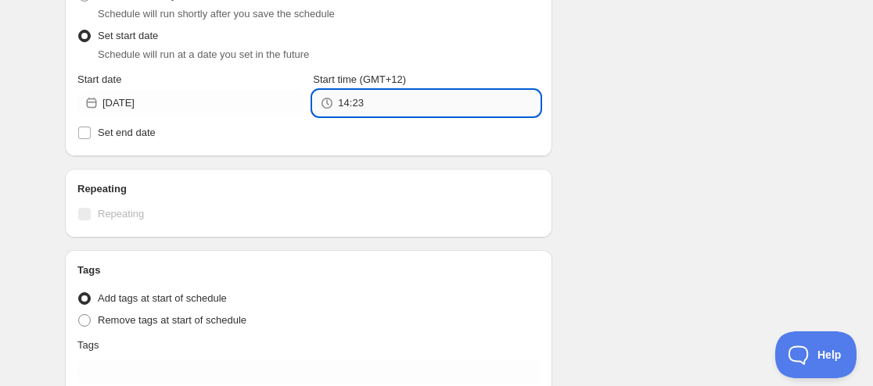
click at [374, 111] on input "14:23" at bounding box center [438, 103] width 201 height 25
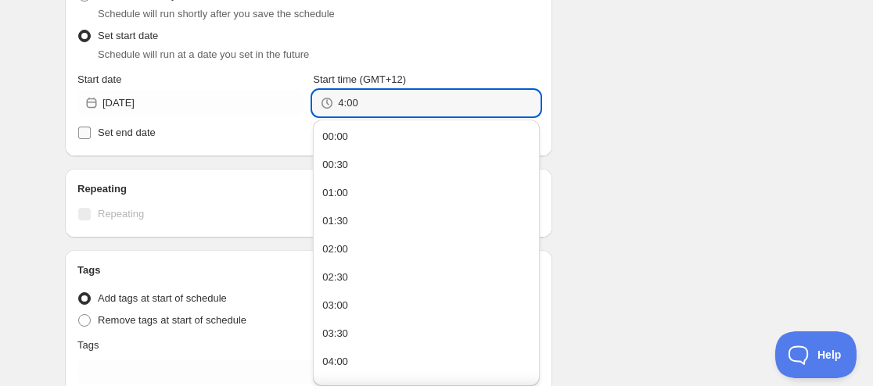
type input "04:00"
click at [145, 138] on span "Set end date" at bounding box center [127, 133] width 58 height 12
click at [91, 138] on input "Set end date" at bounding box center [84, 133] width 13 height 13
checkbox input "true"
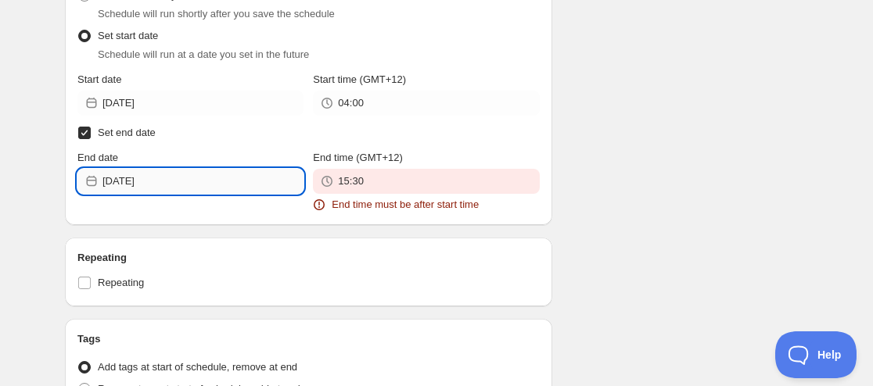
click at [158, 181] on input "[DATE]" at bounding box center [202, 181] width 201 height 25
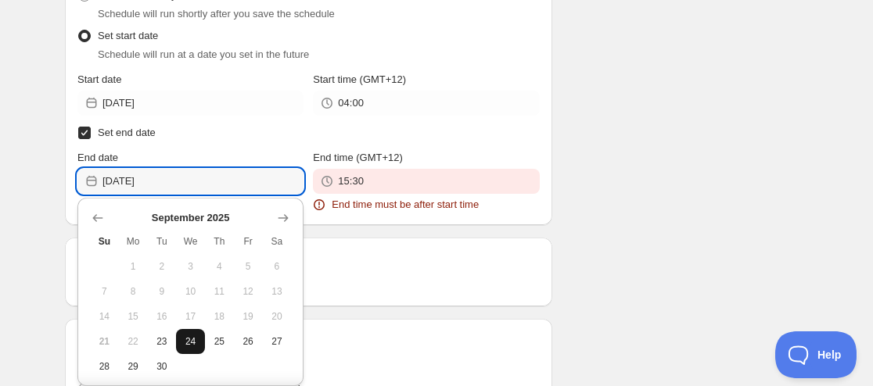
click at [191, 342] on span "24" at bounding box center [190, 342] width 16 height 13
type input "[DATE]"
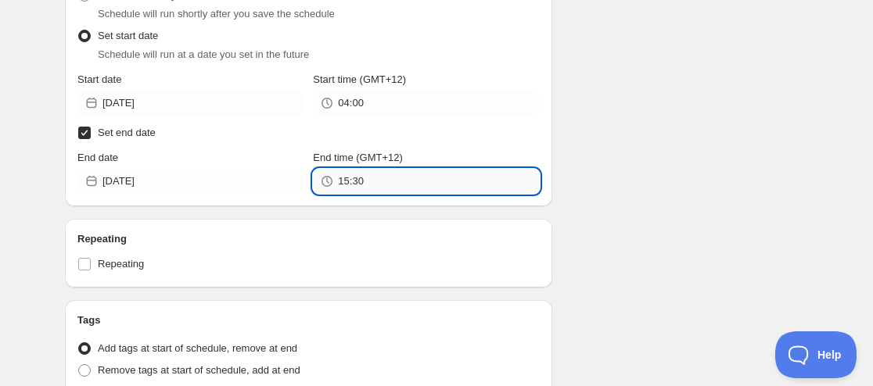
click at [368, 186] on input "15:30" at bounding box center [438, 181] width 201 height 25
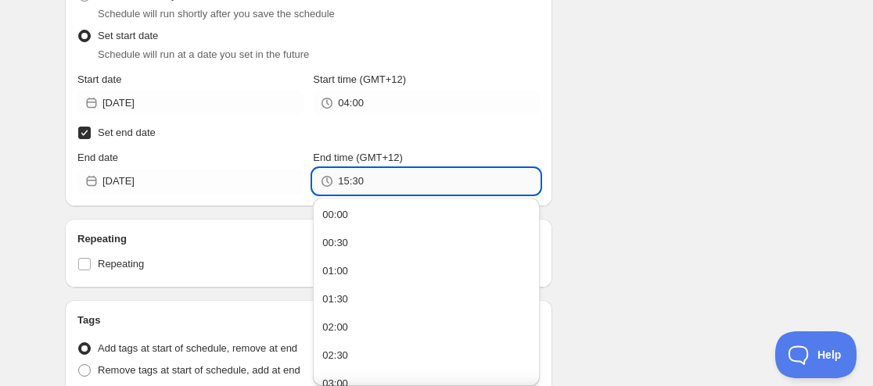
paste input "4:0"
type input "04:00"
click at [668, 143] on div "Schedule name [DATE] 4am Your customers won't see this Product selection Entity…" at bounding box center [430, 141] width 756 height 970
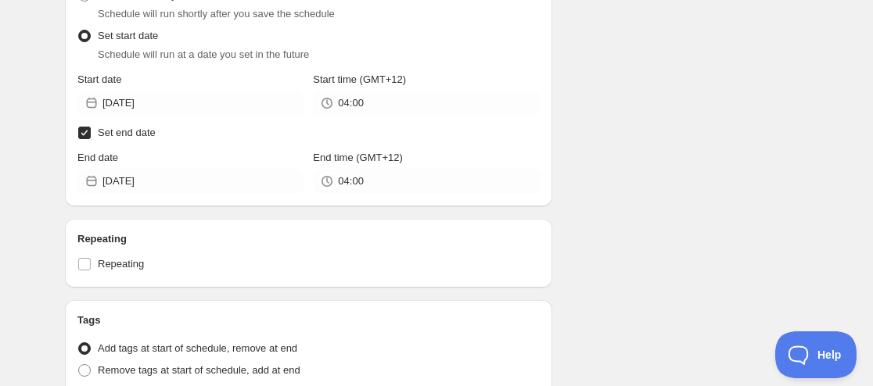
scroll to position [547, 0]
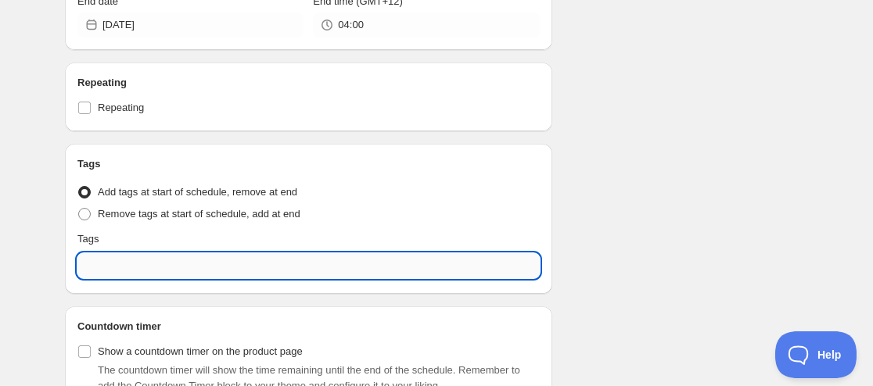
click at [125, 275] on input "text" at bounding box center [308, 265] width 462 height 25
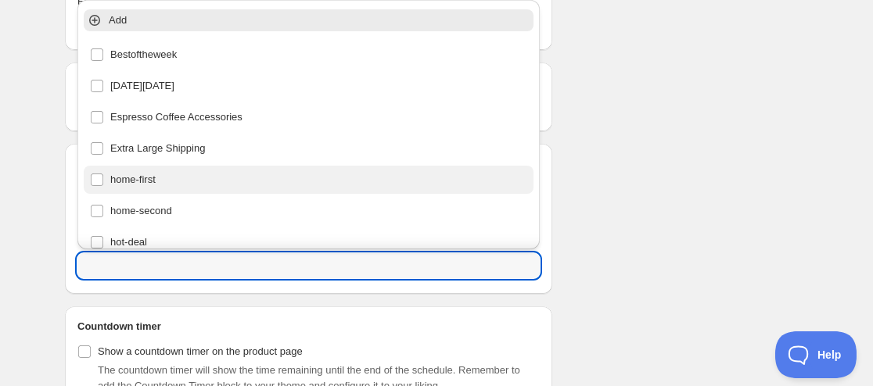
click at [147, 181] on div "home-first" at bounding box center [308, 180] width 437 height 22
type input "home-first"
checkbox input "true"
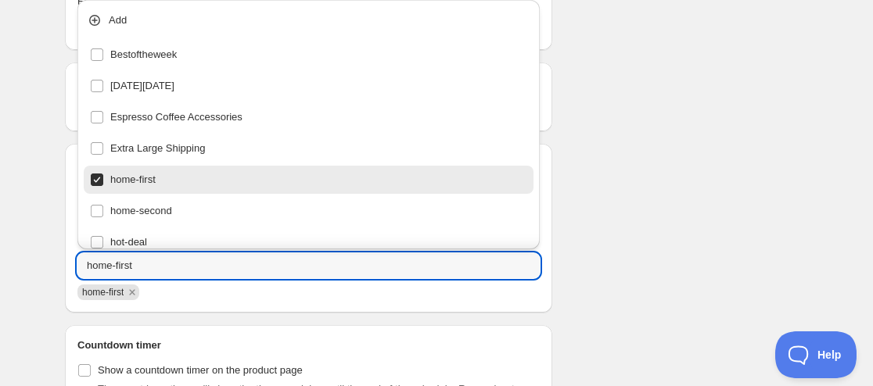
drag, startPoint x: 743, startPoint y: 214, endPoint x: 712, endPoint y: 212, distance: 31.3
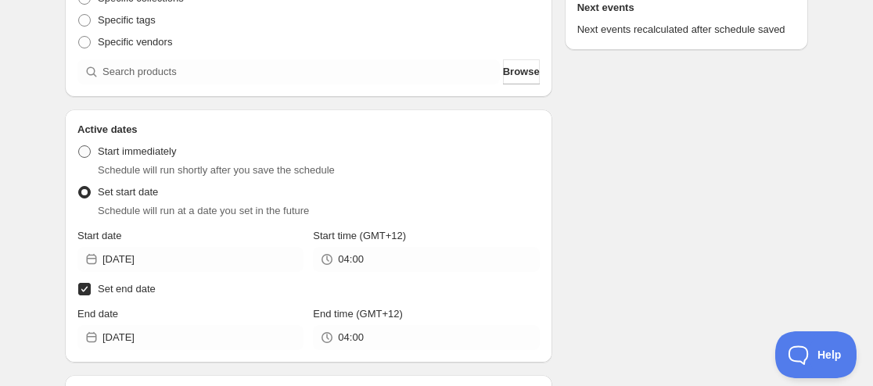
scroll to position [156, 0]
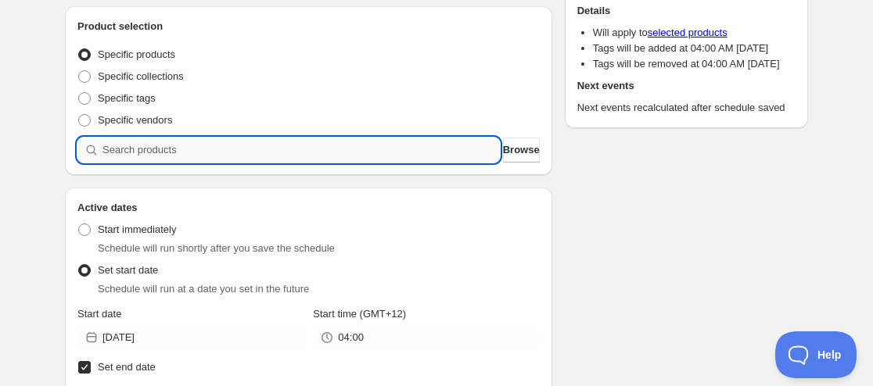
click at [158, 144] on input "search" at bounding box center [300, 150] width 397 height 25
paste input "CNH23461"
type input "CNH23461"
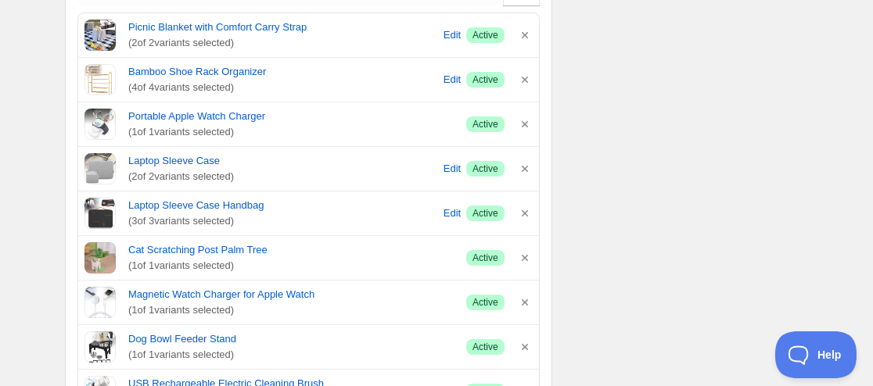
scroll to position [469, 0]
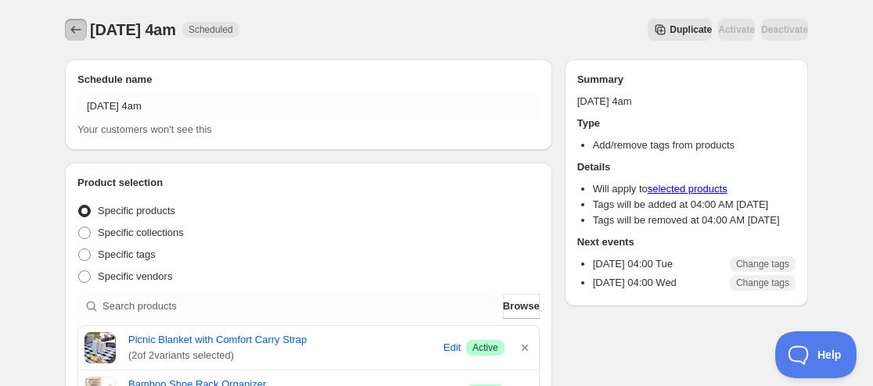
click at [79, 35] on icon "Schedules" at bounding box center [76, 30] width 16 height 16
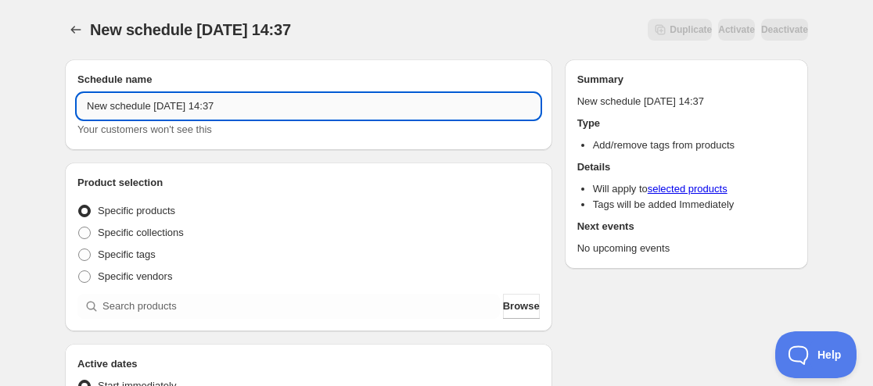
click at [138, 109] on input "New schedule [DATE] 14:37" at bounding box center [308, 106] width 462 height 25
drag, startPoint x: 151, startPoint y: 109, endPoint x: 143, endPoint y: 113, distance: 8.7
click at [145, 111] on input "New schedule [DATE] 14:37" at bounding box center [308, 106] width 462 height 25
click at [143, 110] on input "New schedule [DATE] 14:37" at bounding box center [308, 106] width 462 height 25
drag, startPoint x: 149, startPoint y: 109, endPoint x: -45, endPoint y: 117, distance: 194.1
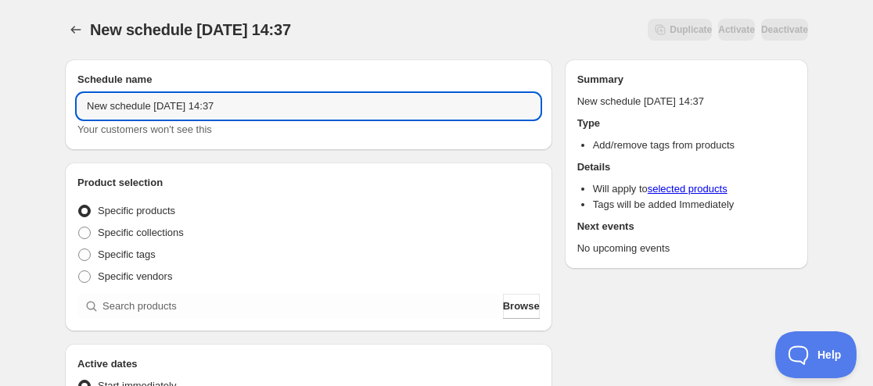
click at [0, 117] on html "New schedule [DATE] 14:37. This page is ready New schedule [DATE] 14:37 Duplica…" at bounding box center [436, 193] width 873 height 386
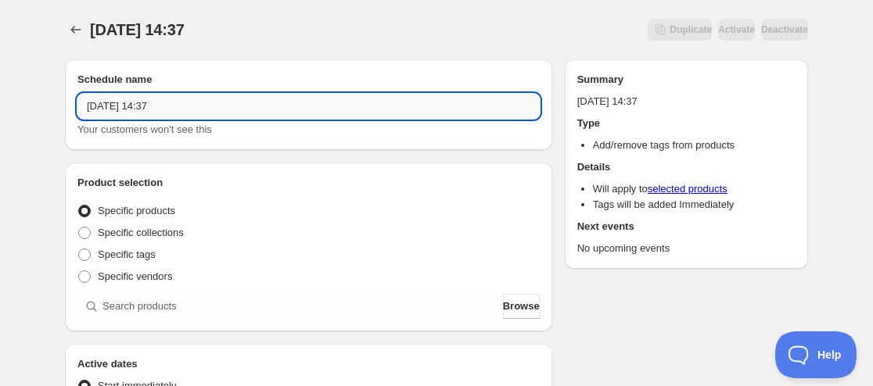
drag, startPoint x: 133, startPoint y: 108, endPoint x: 134, endPoint y: 146, distance: 38.3
click at [134, 107] on input "[DATE] 14:37" at bounding box center [308, 106] width 462 height 25
drag, startPoint x: 167, startPoint y: 107, endPoint x: 314, endPoint y: 104, distance: 147.9
click at [313, 104] on input "[DATE] 14:37" at bounding box center [308, 106] width 462 height 25
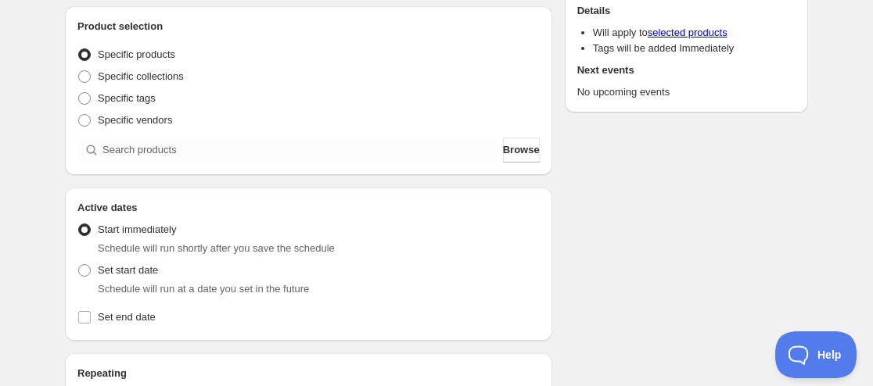
scroll to position [313, 0]
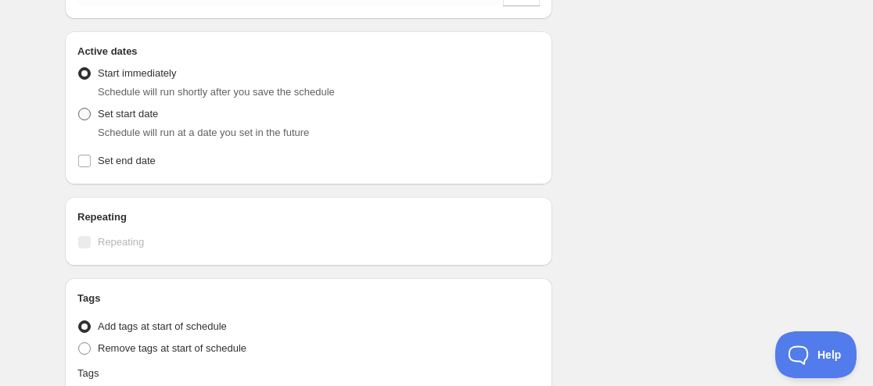
type input "[DATE] 11am"
click at [120, 117] on span "Set start date" at bounding box center [128, 114] width 60 height 12
click at [79, 109] on input "Set start date" at bounding box center [78, 108] width 1 height 1
radio input "true"
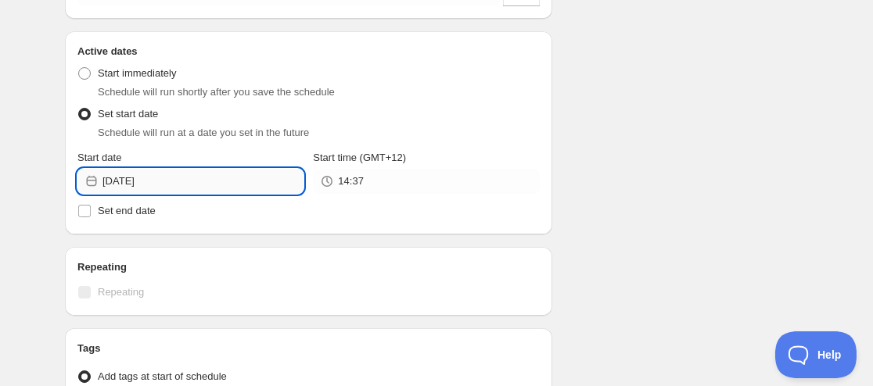
click at [175, 192] on input "[DATE]" at bounding box center [202, 181] width 201 height 25
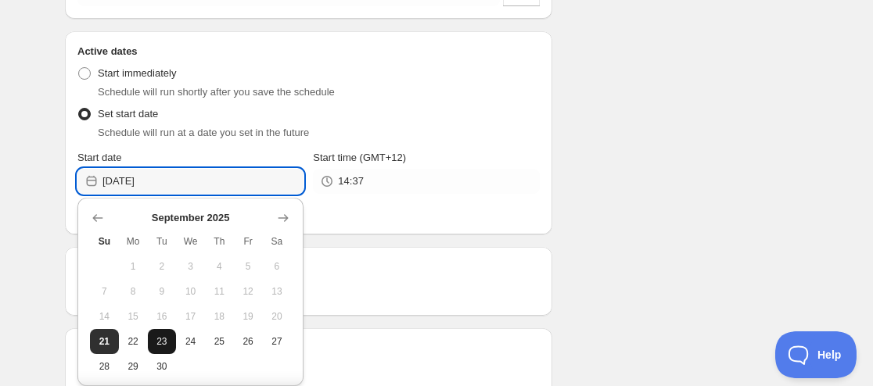
click at [149, 339] on button "23" at bounding box center [162, 341] width 29 height 25
type input "[DATE]"
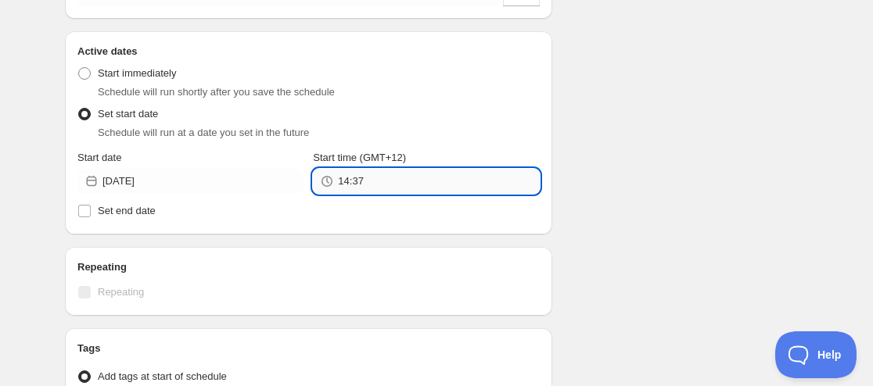
click at [382, 188] on input "14:37" at bounding box center [438, 181] width 201 height 25
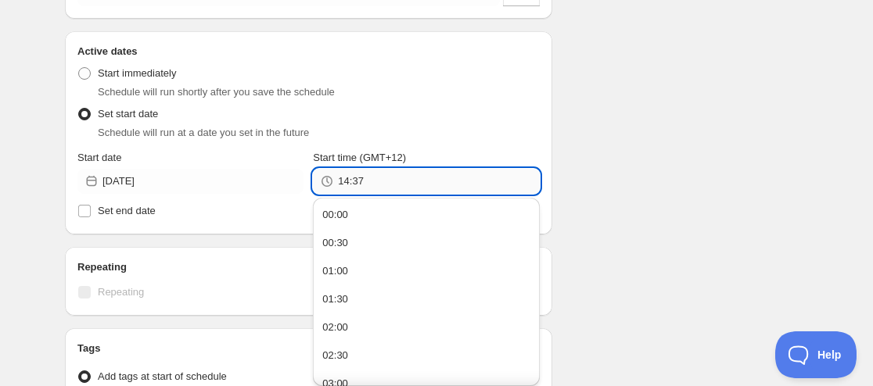
type input "4"
type input "11:00"
click at [131, 214] on span "Set end date" at bounding box center [127, 211] width 58 height 12
click at [91, 214] on input "Set end date" at bounding box center [84, 211] width 13 height 13
checkbox input "true"
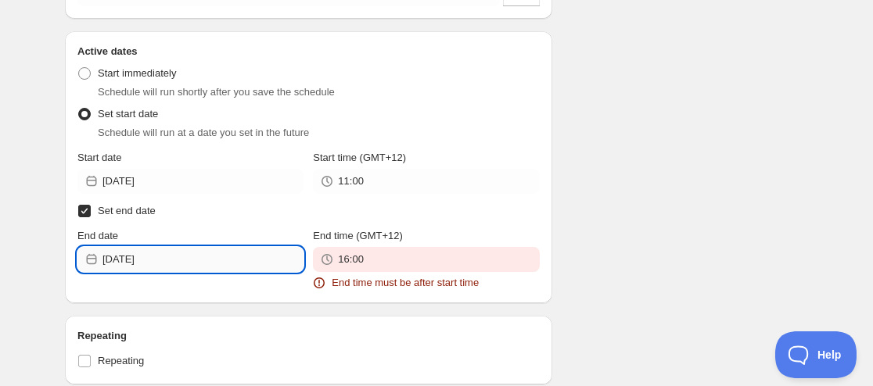
click at [174, 254] on input "[DATE]" at bounding box center [202, 259] width 201 height 25
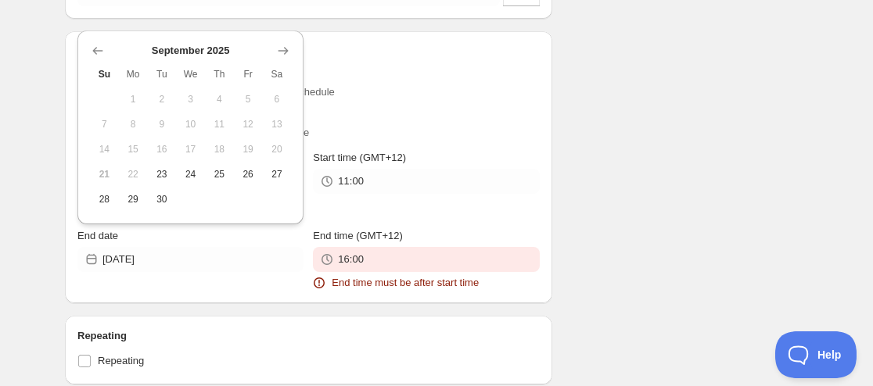
click at [199, 174] on button "24" at bounding box center [190, 174] width 29 height 25
type input "[DATE]"
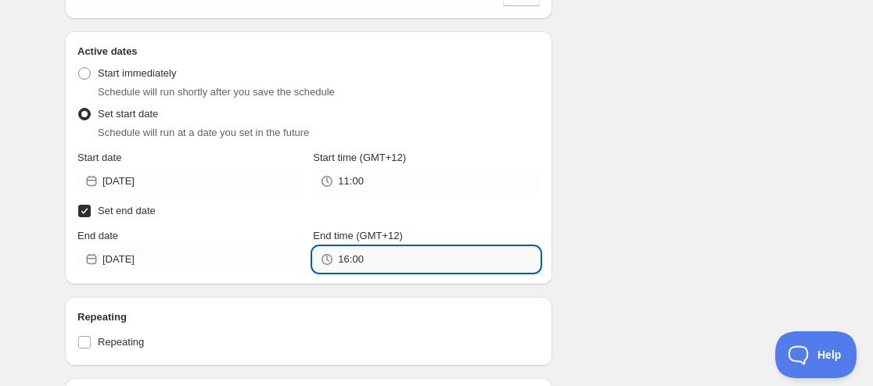
click at [400, 260] on input "16:00" at bounding box center [438, 259] width 201 height 25
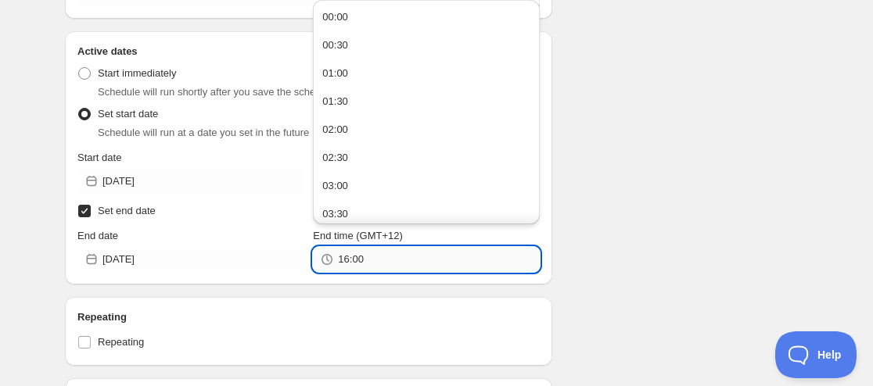
paste input "1"
type input "11:00"
click at [634, 214] on div "Schedule name [DATE] 11am Your customers won't see this Product selection Entit…" at bounding box center [430, 219] width 756 height 970
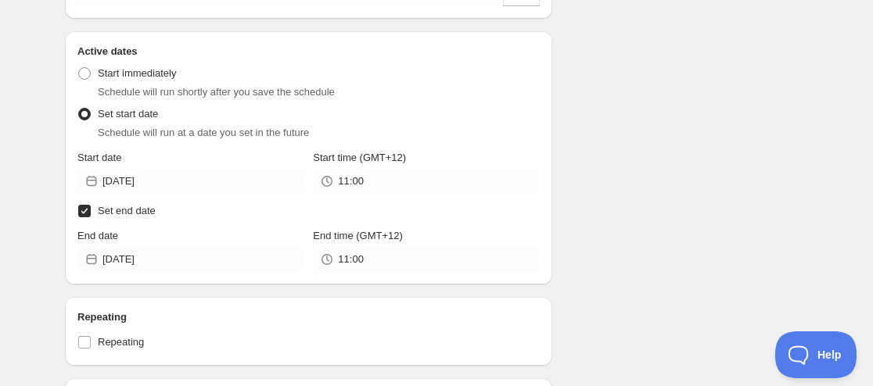
scroll to position [547, 0]
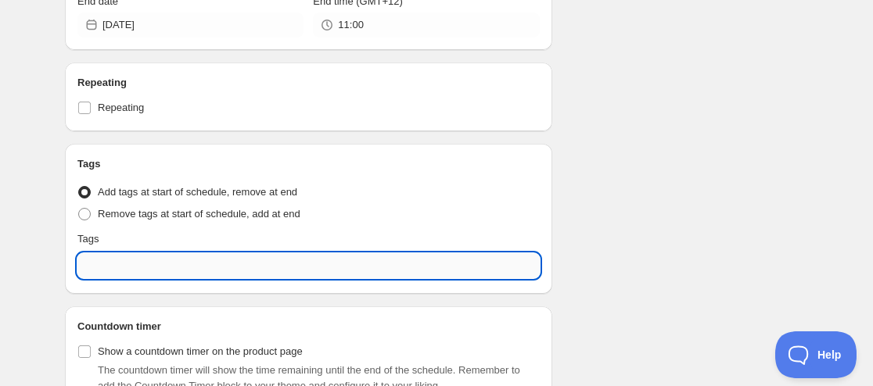
click at [197, 269] on input "text" at bounding box center [308, 265] width 462 height 25
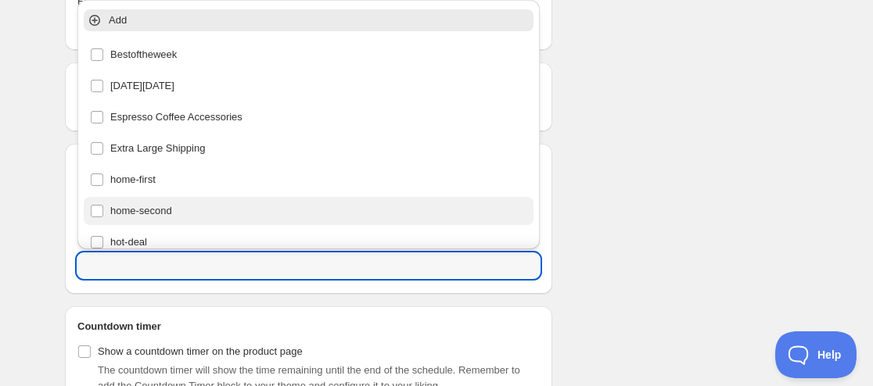
drag, startPoint x: 145, startPoint y: 211, endPoint x: 174, endPoint y: 206, distance: 29.3
click at [149, 209] on div "home-second" at bounding box center [308, 211] width 437 height 22
type input "home-second"
checkbox input "true"
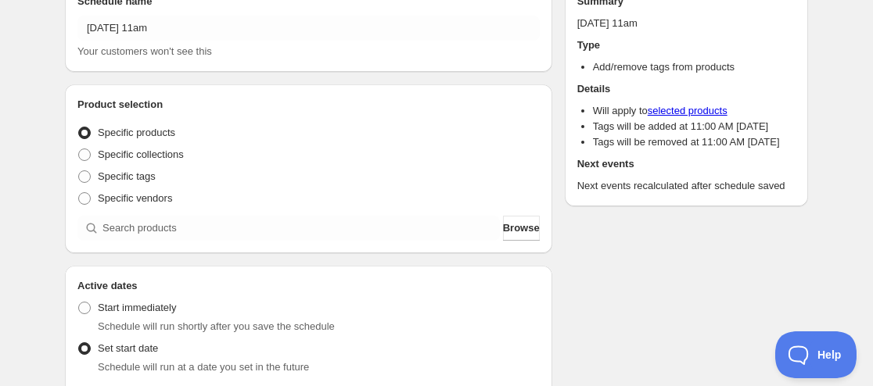
scroll to position [156, 0]
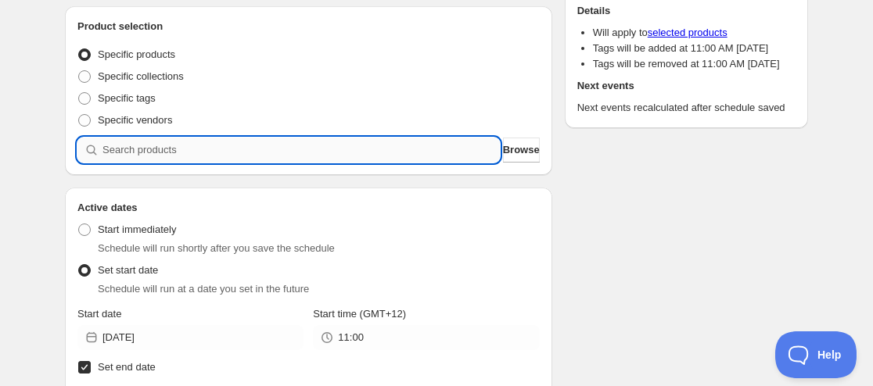
click at [192, 156] on input "search" at bounding box center [300, 150] width 397 height 25
paste input "597771"
type input "597771"
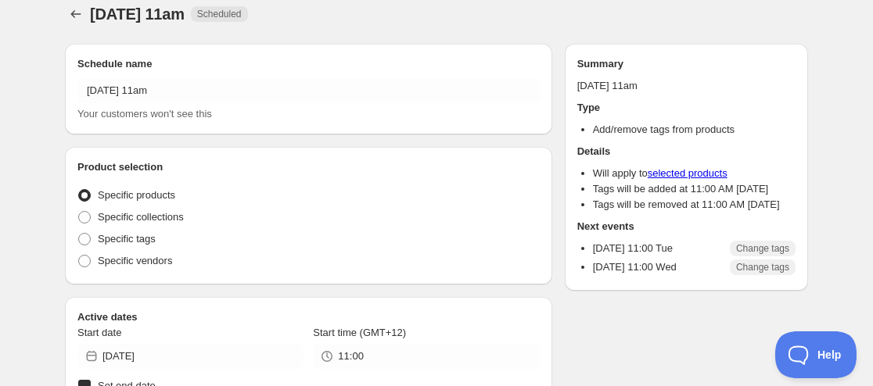
radio input "true"
checkbox input "true"
radio input "true"
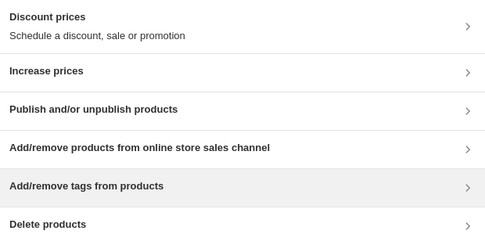
click at [84, 196] on div "Add/remove tags from products" at bounding box center [86, 187] width 154 height 19
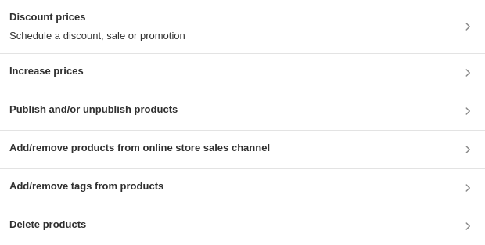
click at [60, 183] on h3 "Add/remove tags from products" at bounding box center [86, 186] width 154 height 16
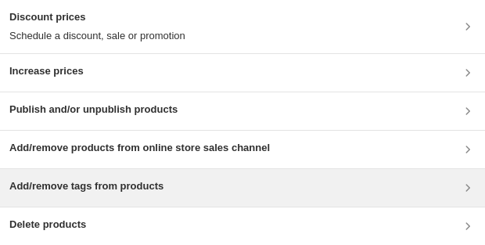
click at [137, 181] on h3 "Add/remove tags from products" at bounding box center [86, 186] width 154 height 16
click at [115, 192] on h3 "Add/remove tags from products" at bounding box center [86, 186] width 154 height 16
click at [139, 174] on div "Add/remove tags from products" at bounding box center [242, 188] width 485 height 38
